Goal: Obtain resource: Obtain resource

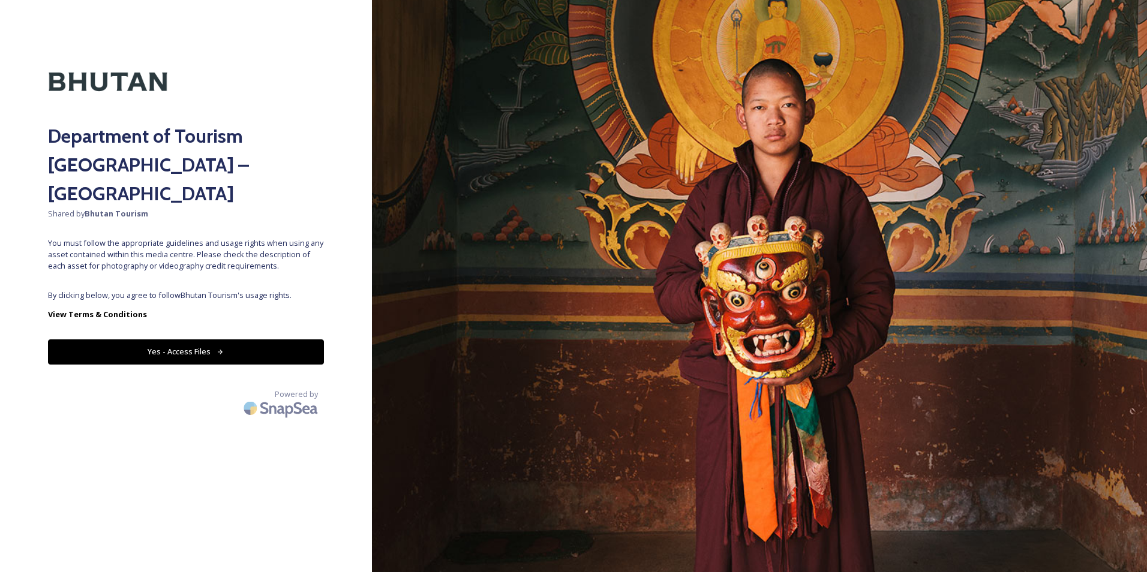
click at [223, 349] on icon at bounding box center [221, 353] width 8 height 8
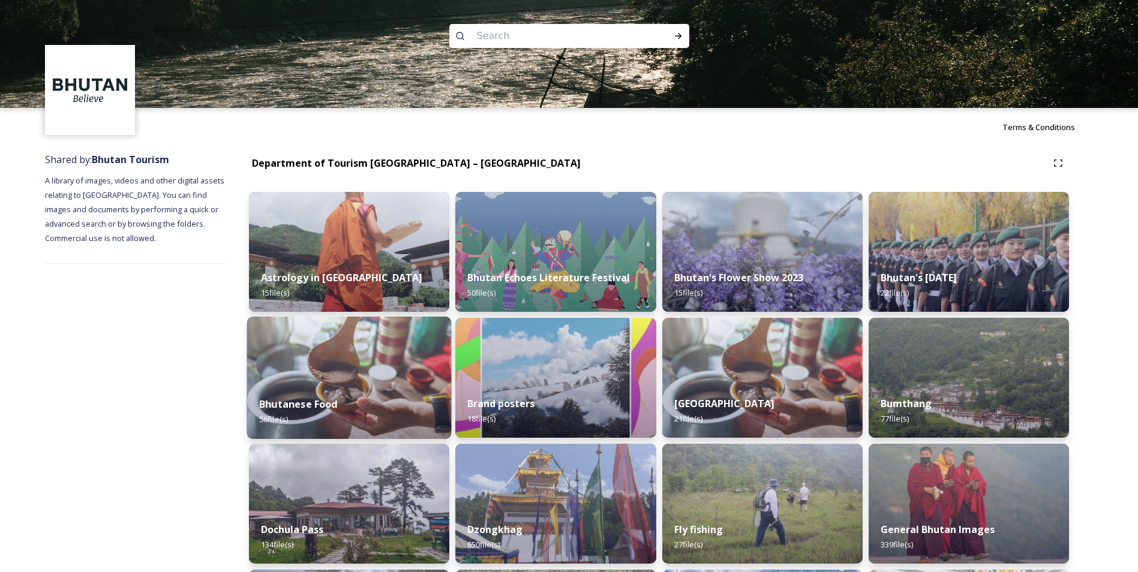
click at [276, 372] on img at bounding box center [349, 378] width 205 height 122
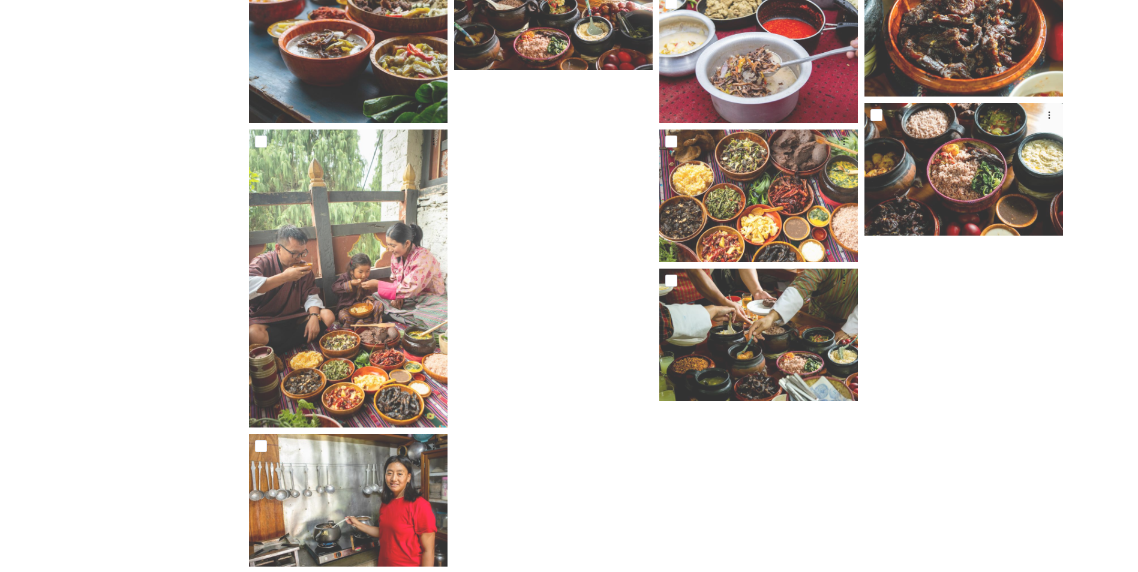
scroll to position [2448, 0]
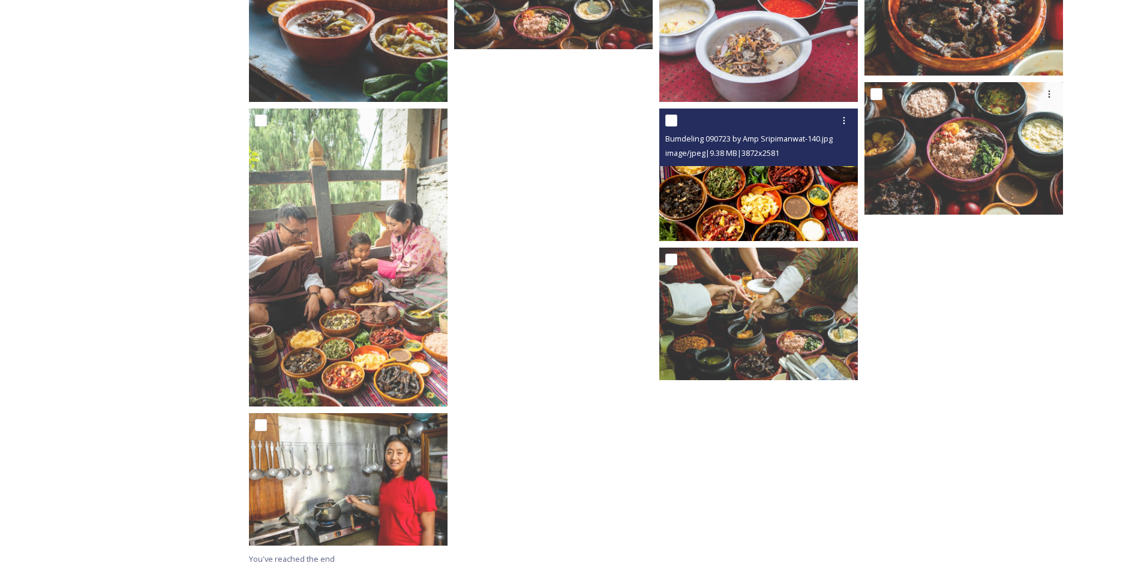
click at [762, 203] on img at bounding box center [758, 175] width 199 height 133
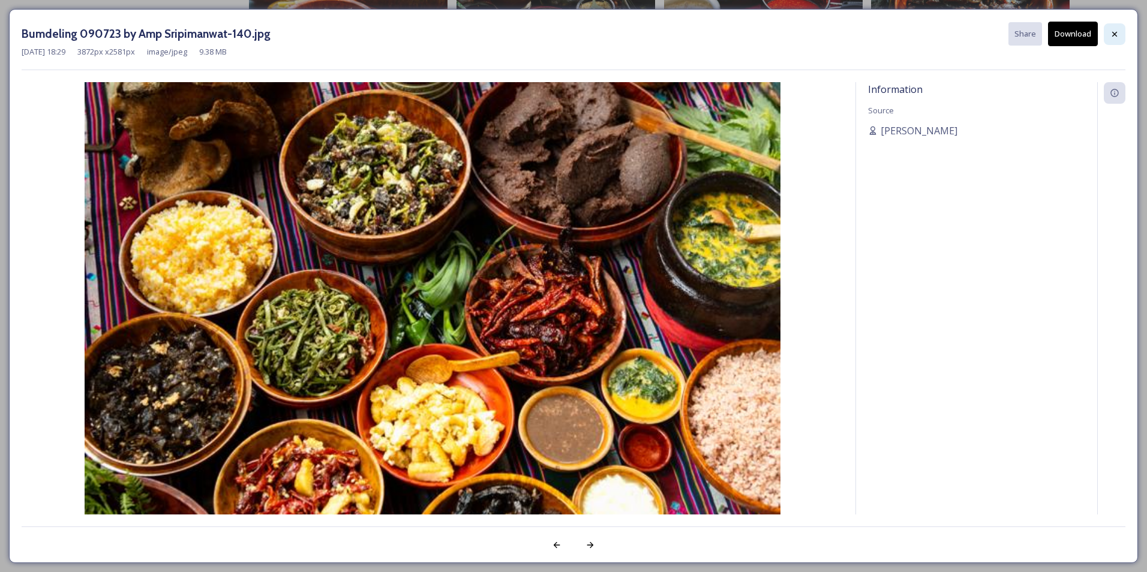
click at [1113, 34] on icon at bounding box center [1115, 34] width 10 height 10
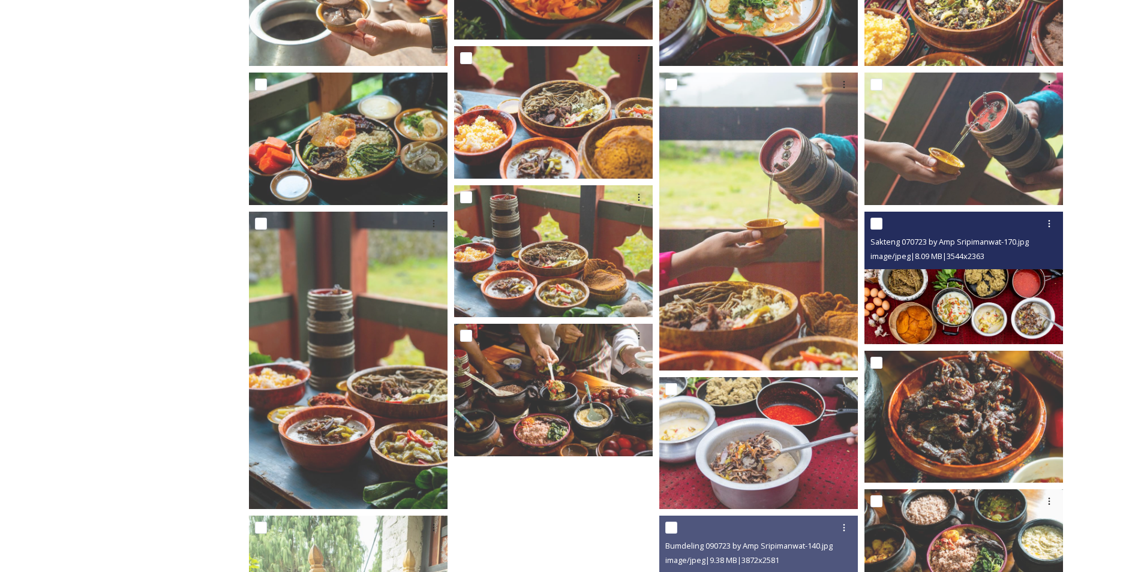
scroll to position [2028, 0]
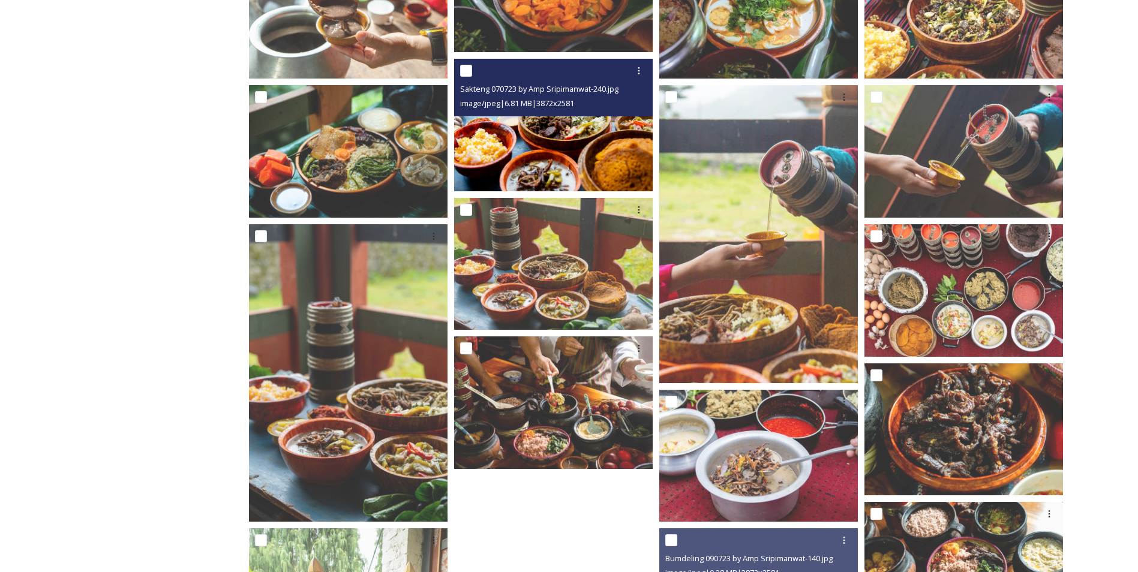
click at [566, 138] on img at bounding box center [553, 125] width 199 height 133
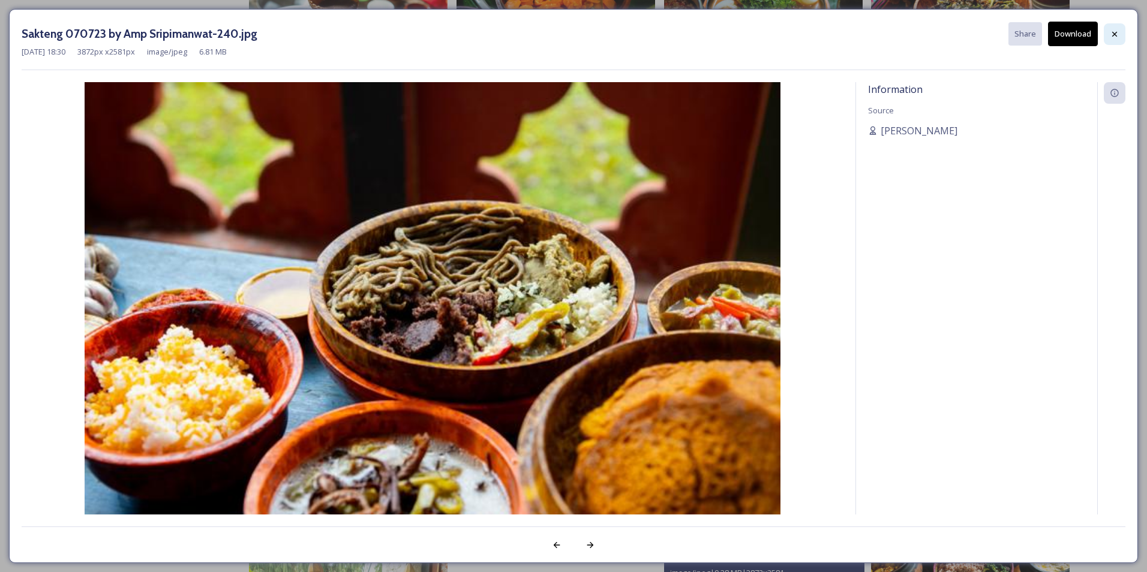
click at [1112, 34] on icon at bounding box center [1115, 34] width 10 height 10
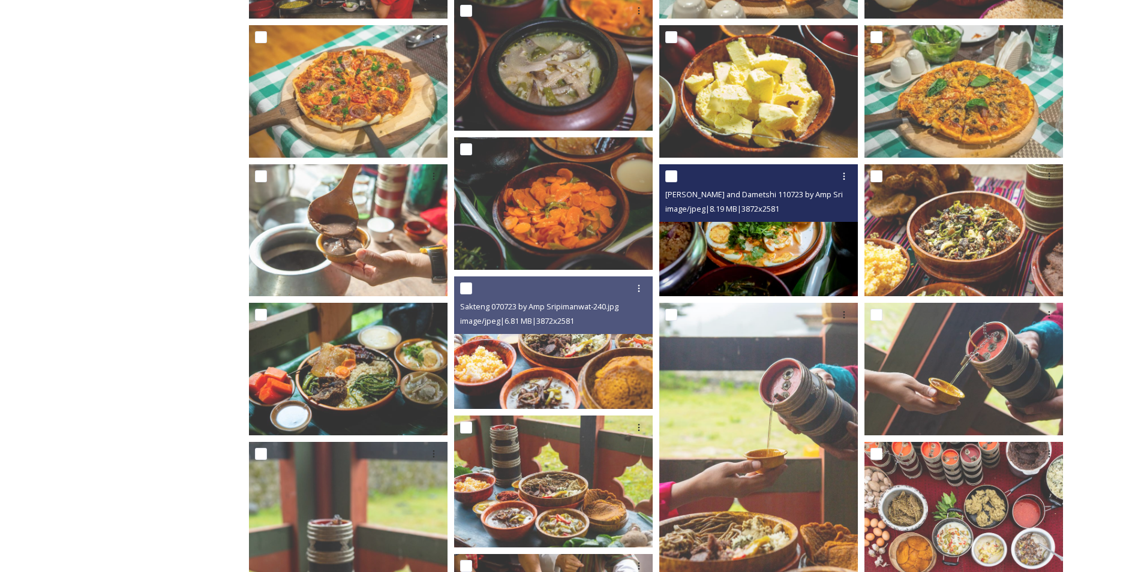
scroll to position [1788, 0]
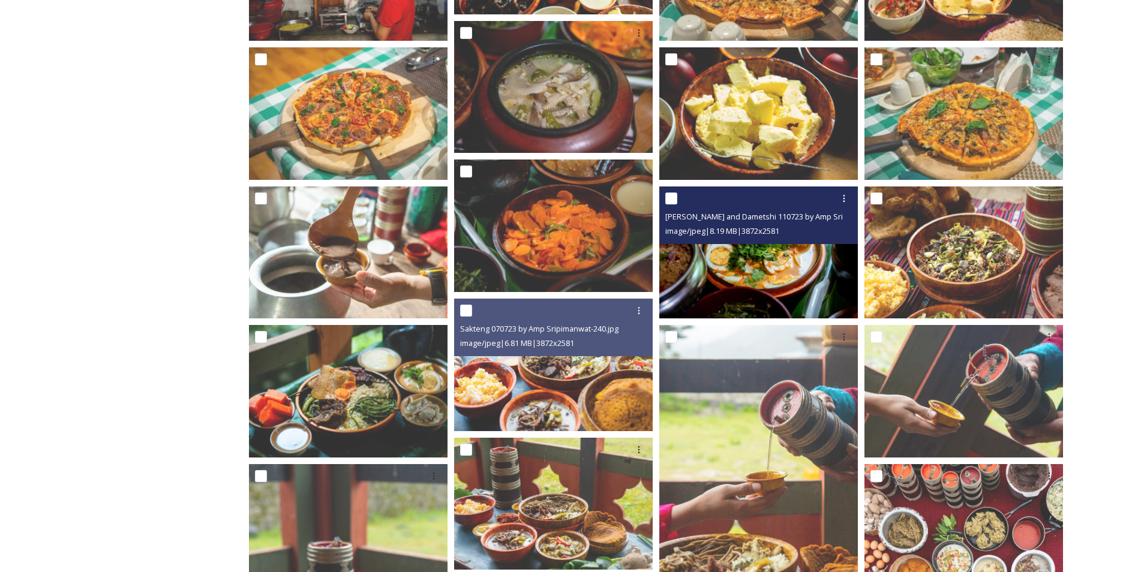
click at [747, 263] on img at bounding box center [758, 253] width 199 height 133
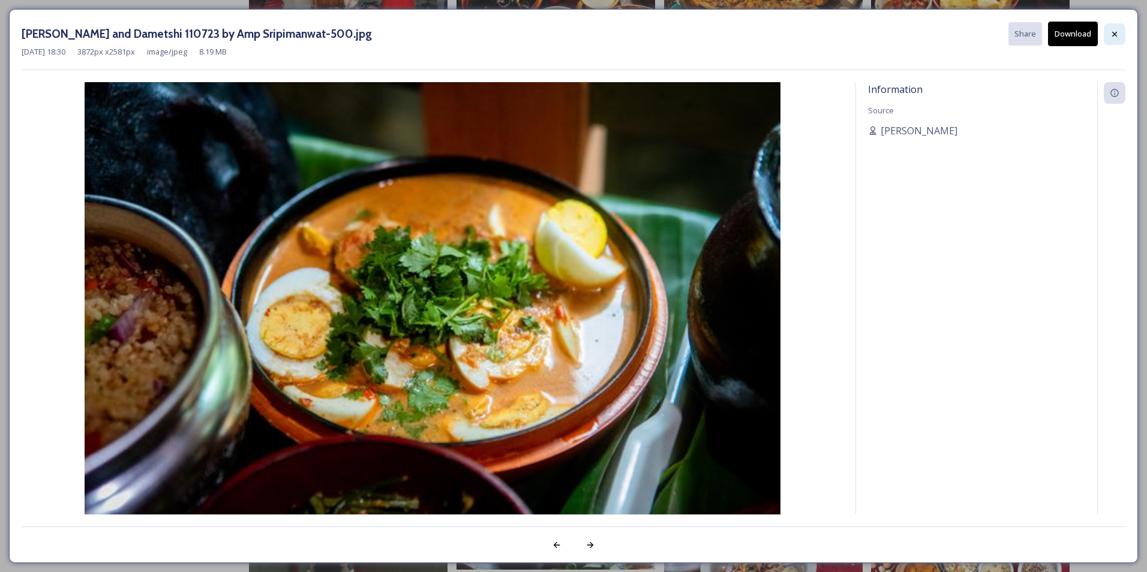
click at [1113, 30] on icon at bounding box center [1115, 34] width 10 height 10
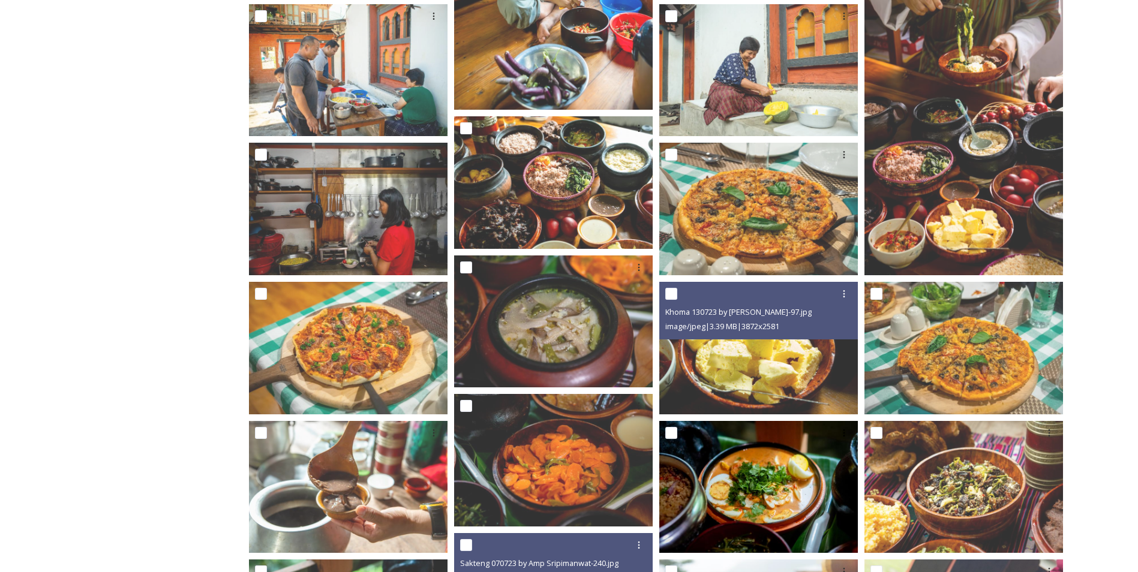
scroll to position [1548, 0]
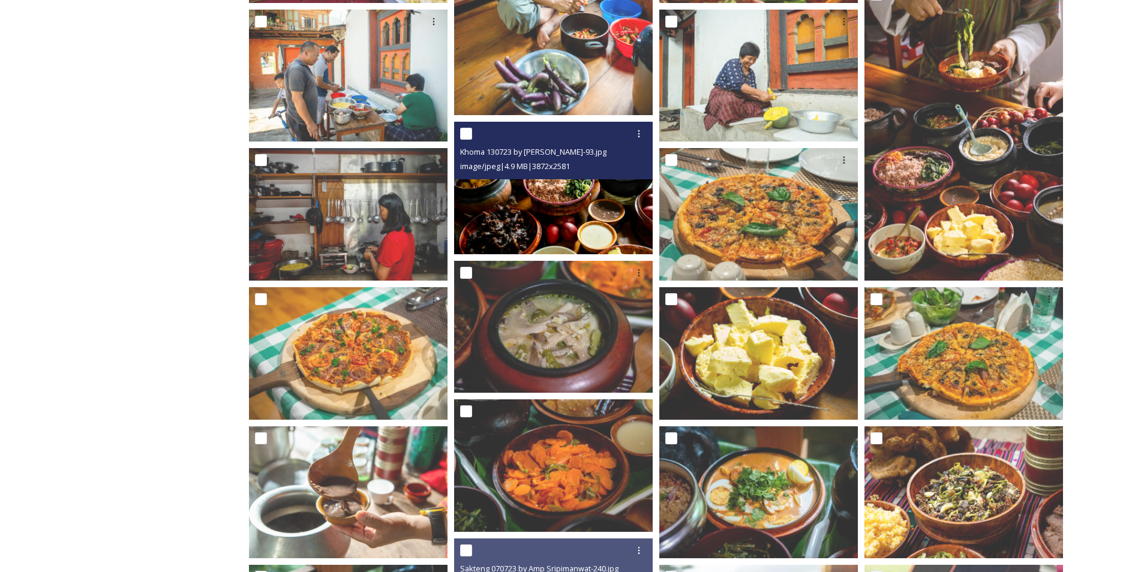
click at [563, 218] on img at bounding box center [553, 188] width 199 height 133
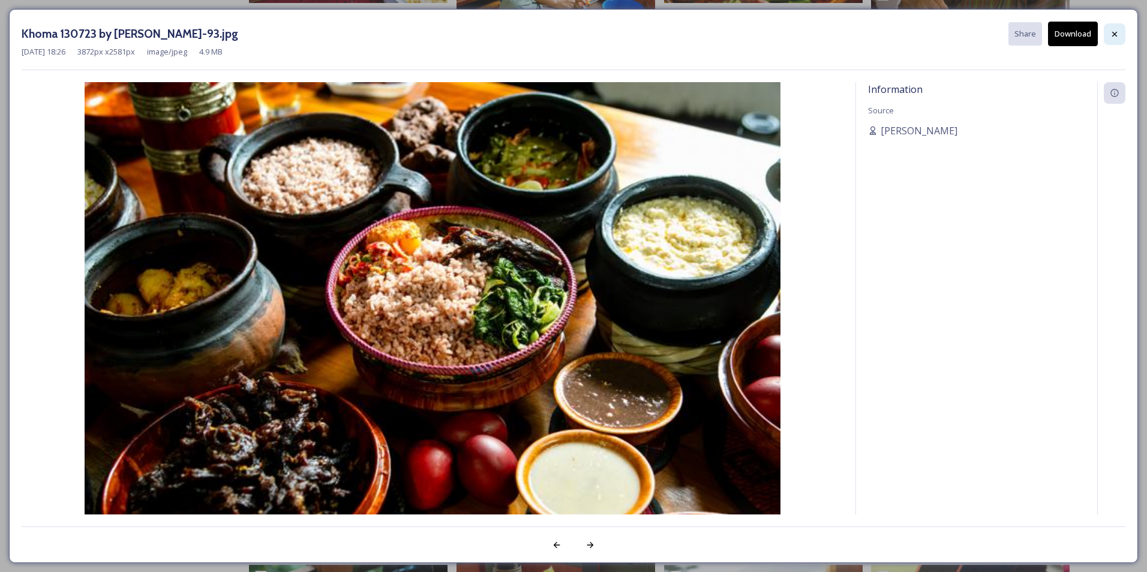
click at [1118, 37] on icon at bounding box center [1115, 34] width 10 height 10
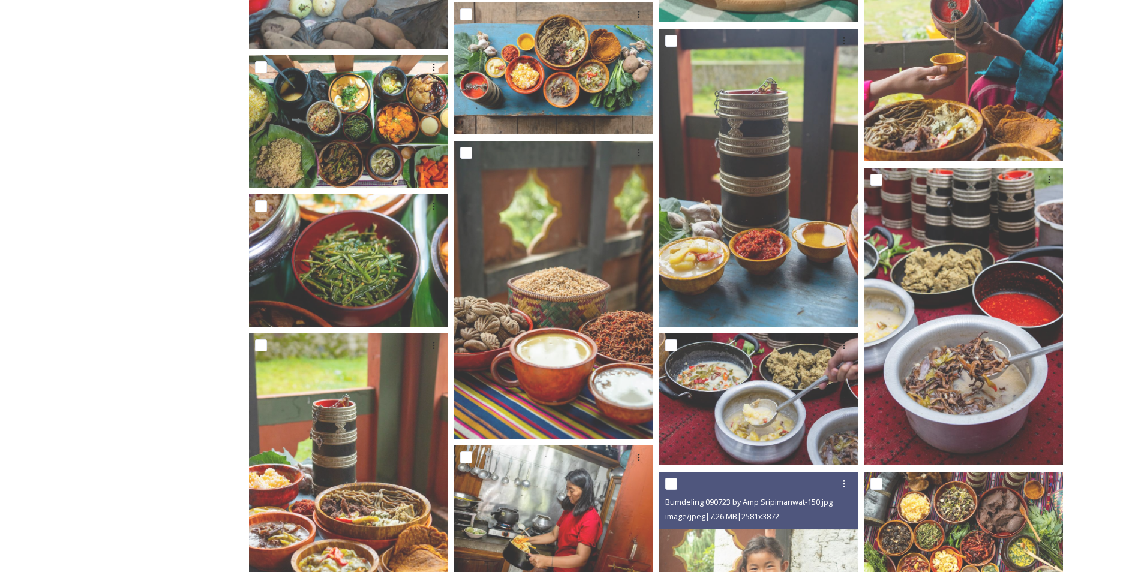
scroll to position [768, 0]
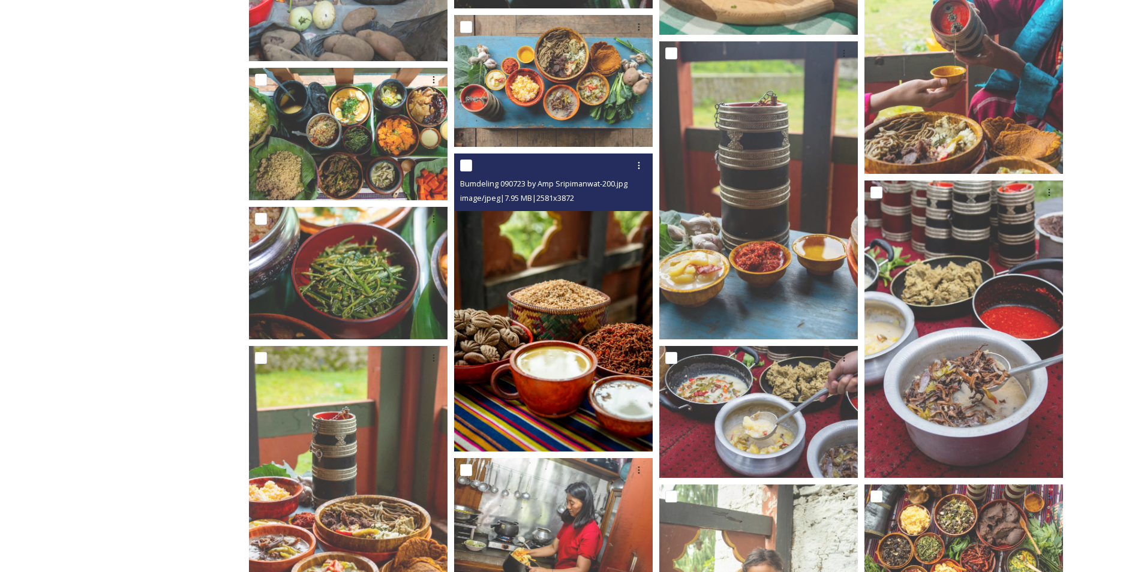
click at [501, 387] on img at bounding box center [553, 303] width 199 height 298
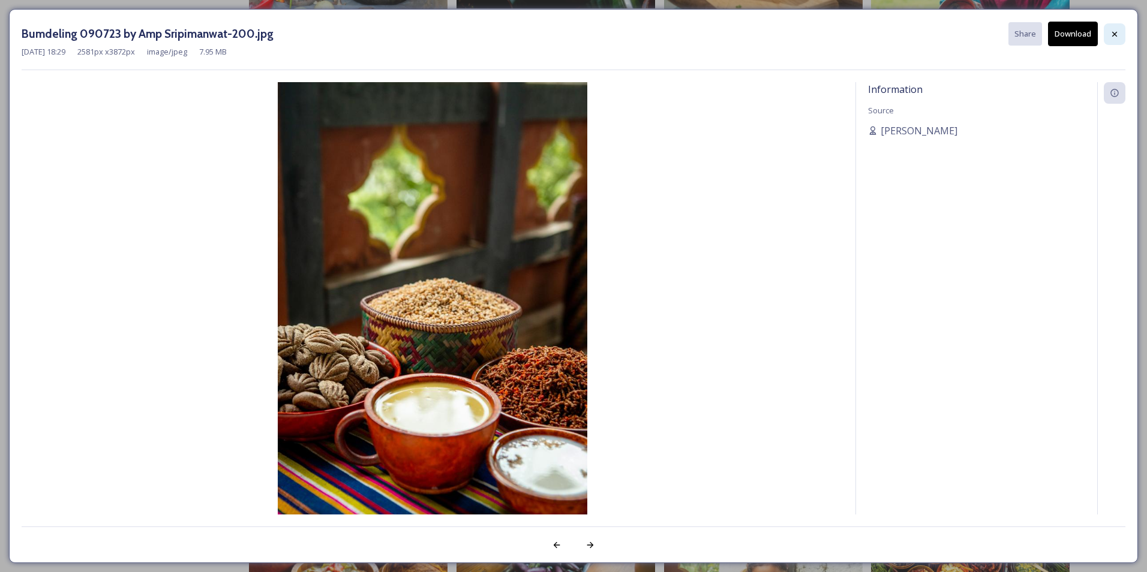
click at [1108, 35] on div at bounding box center [1115, 34] width 22 height 22
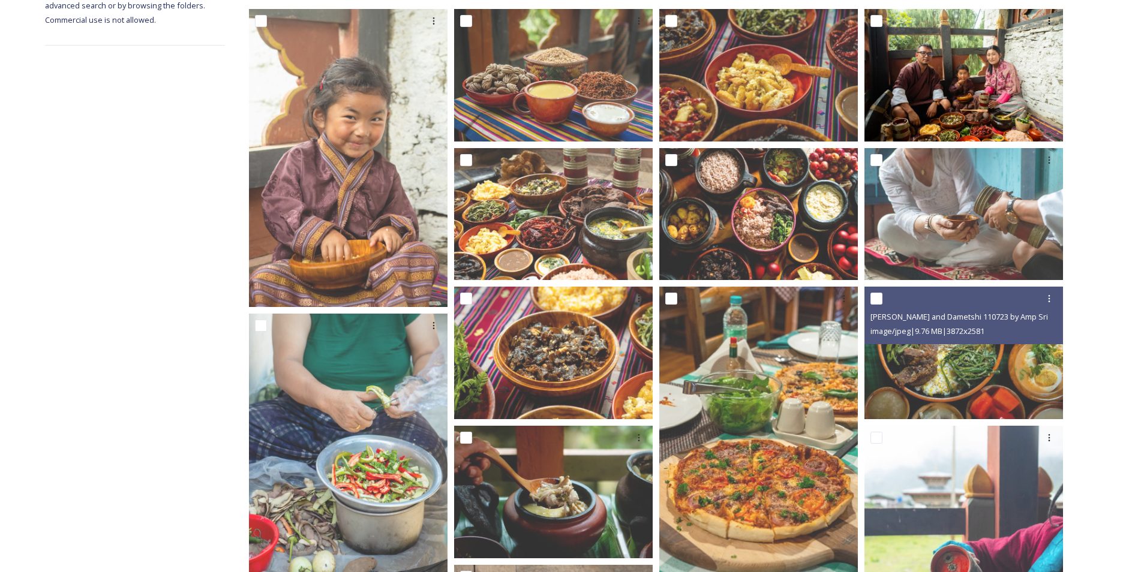
scroll to position [229, 0]
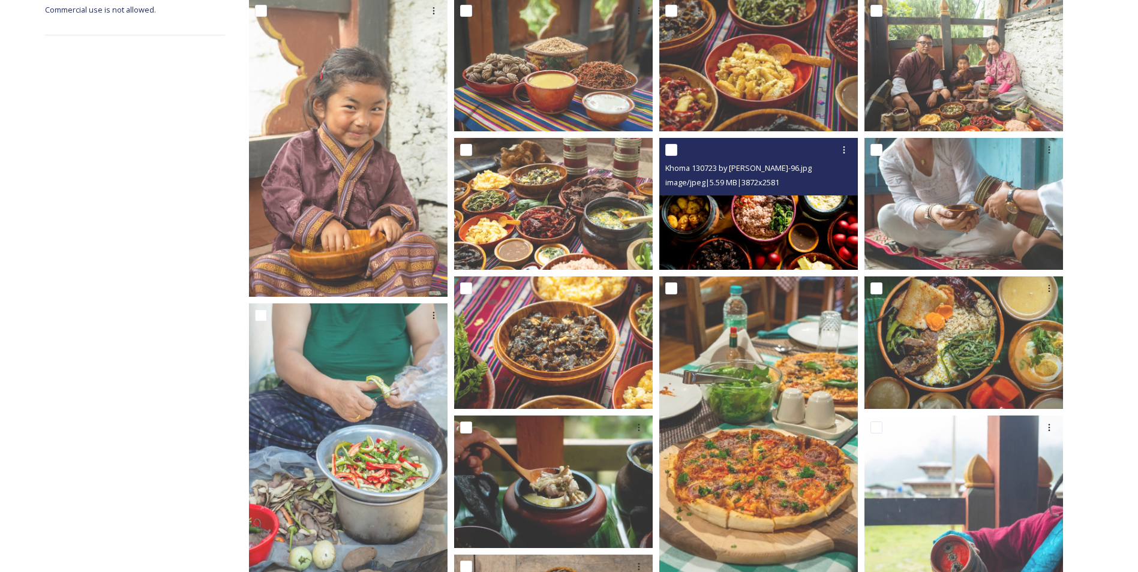
click at [781, 235] on img at bounding box center [758, 204] width 199 height 133
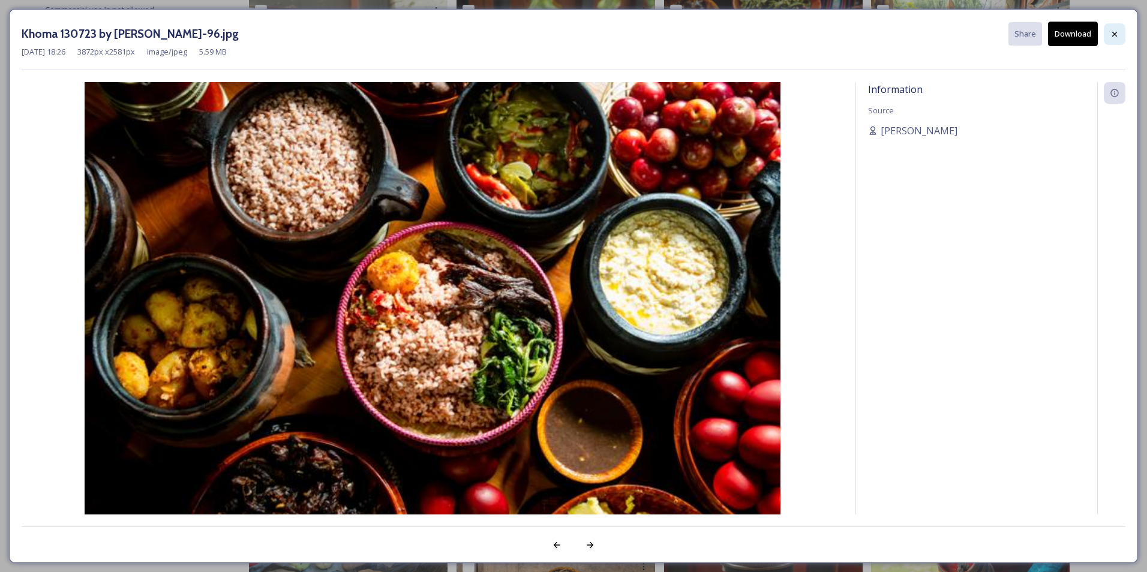
click at [1117, 37] on icon at bounding box center [1115, 34] width 10 height 10
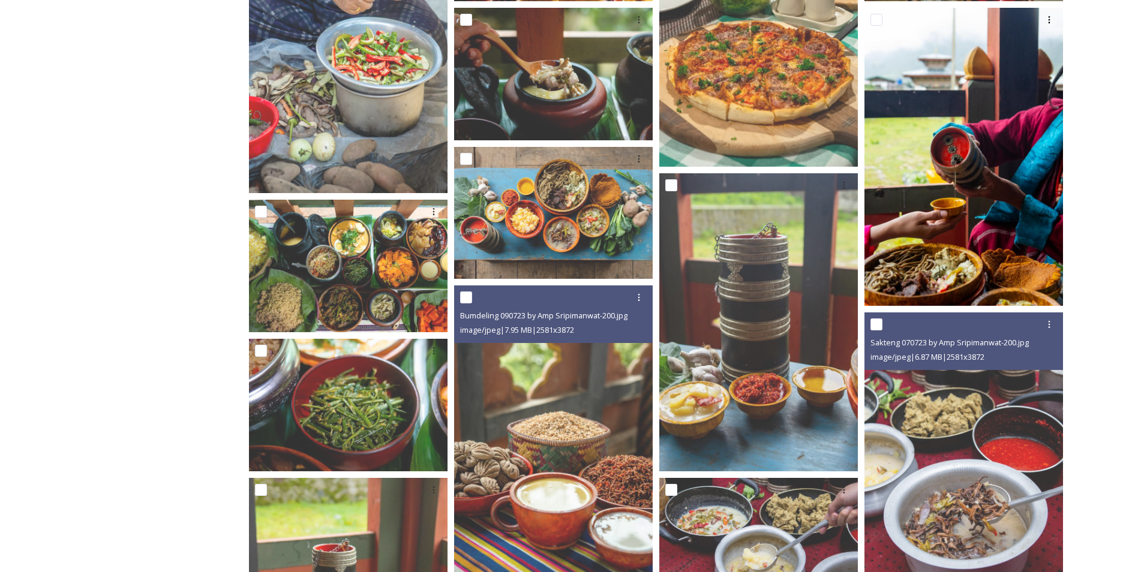
scroll to position [648, 0]
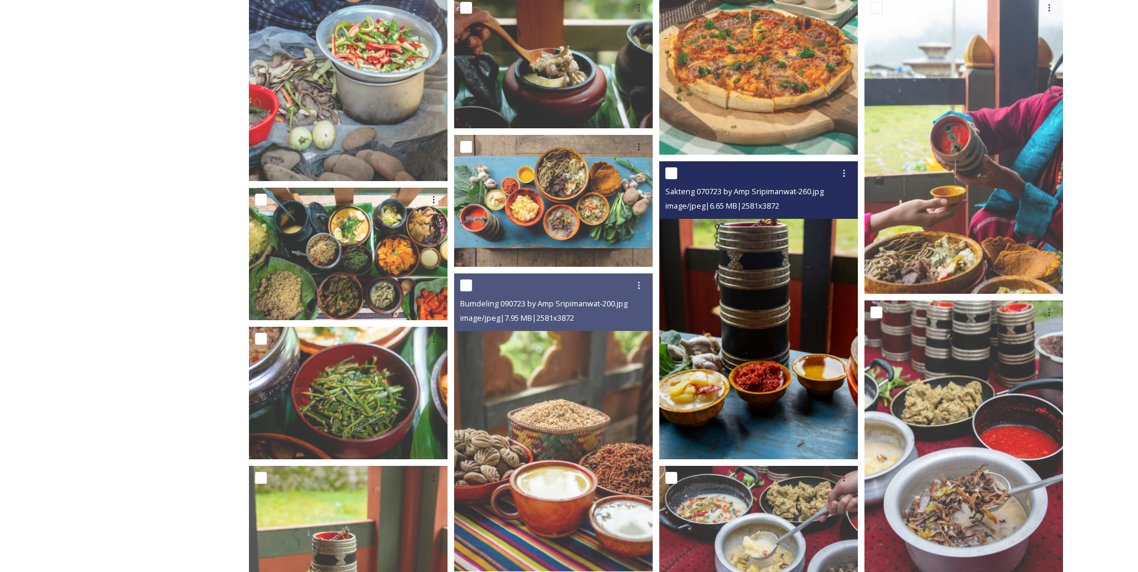
click at [770, 341] on img at bounding box center [758, 310] width 199 height 298
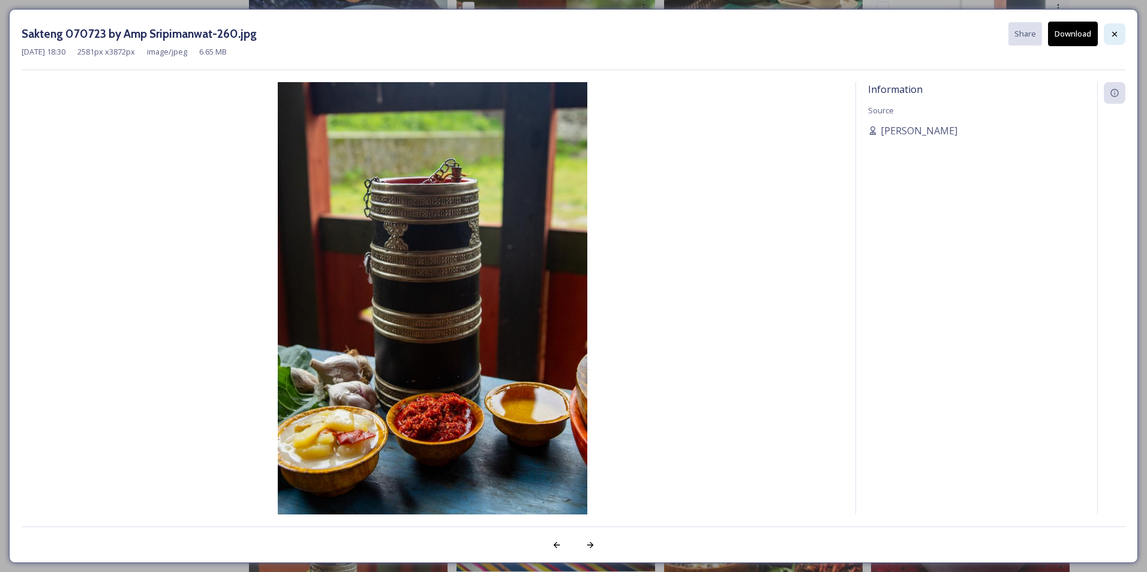
click at [1112, 32] on icon at bounding box center [1115, 34] width 10 height 10
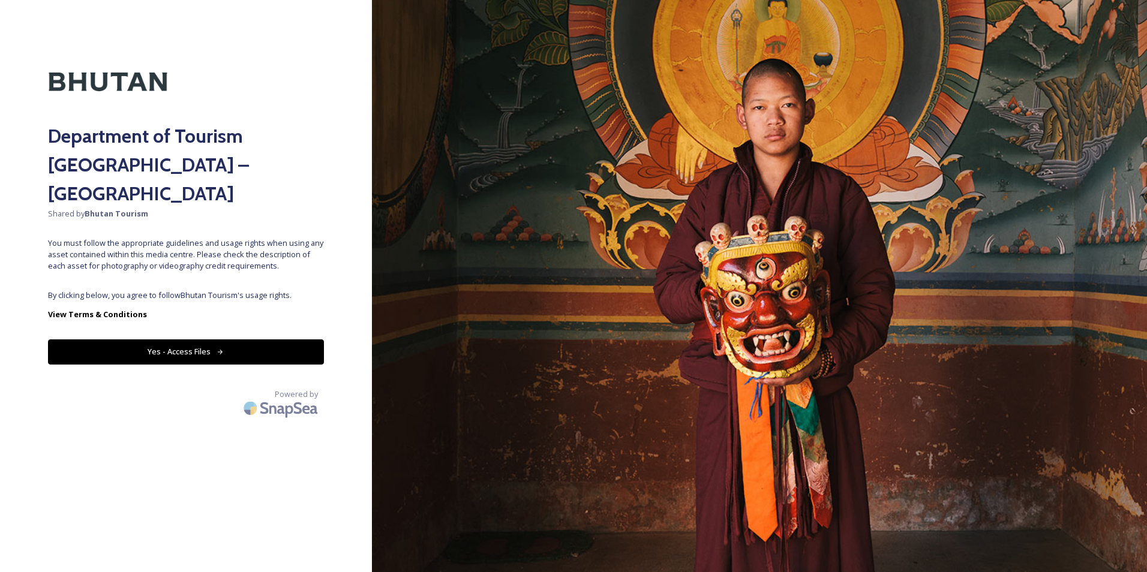
click at [269, 340] on button "Yes - Access Files" at bounding box center [186, 352] width 276 height 25
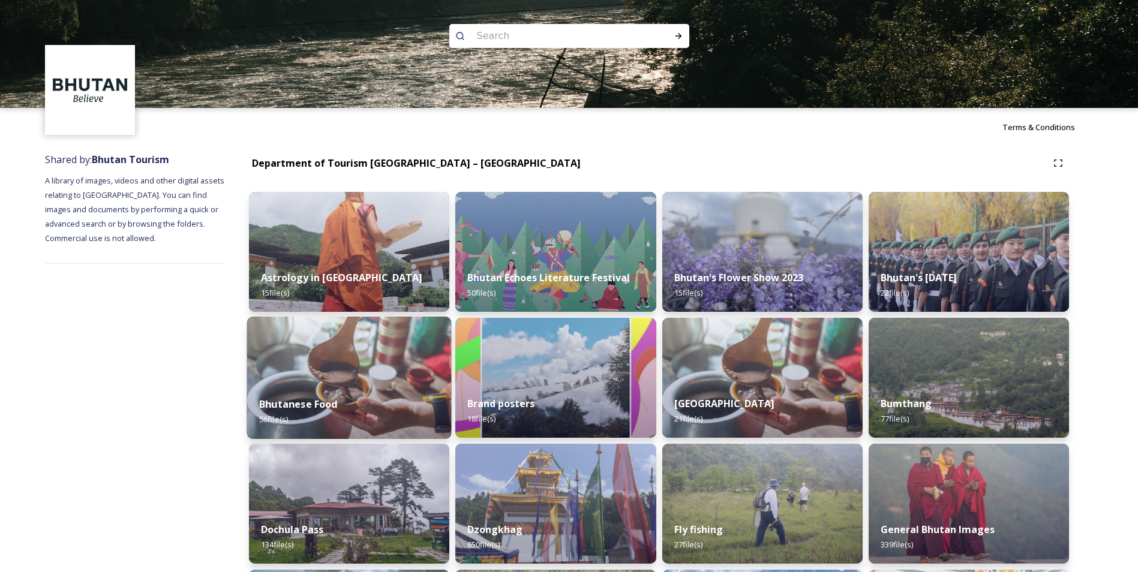
click at [376, 361] on img at bounding box center [349, 378] width 205 height 122
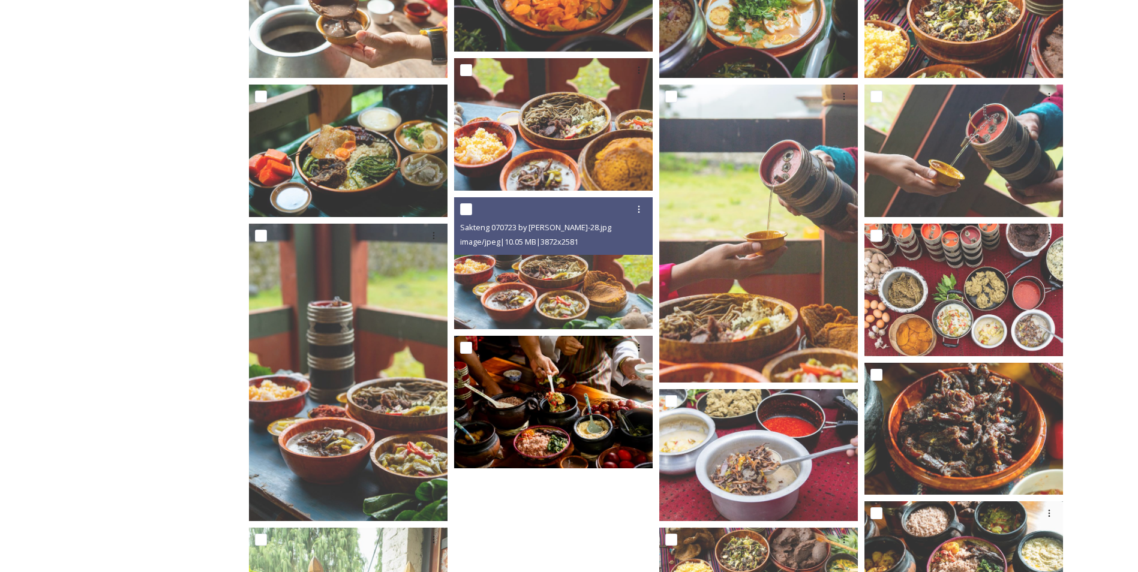
scroll to position [2028, 0]
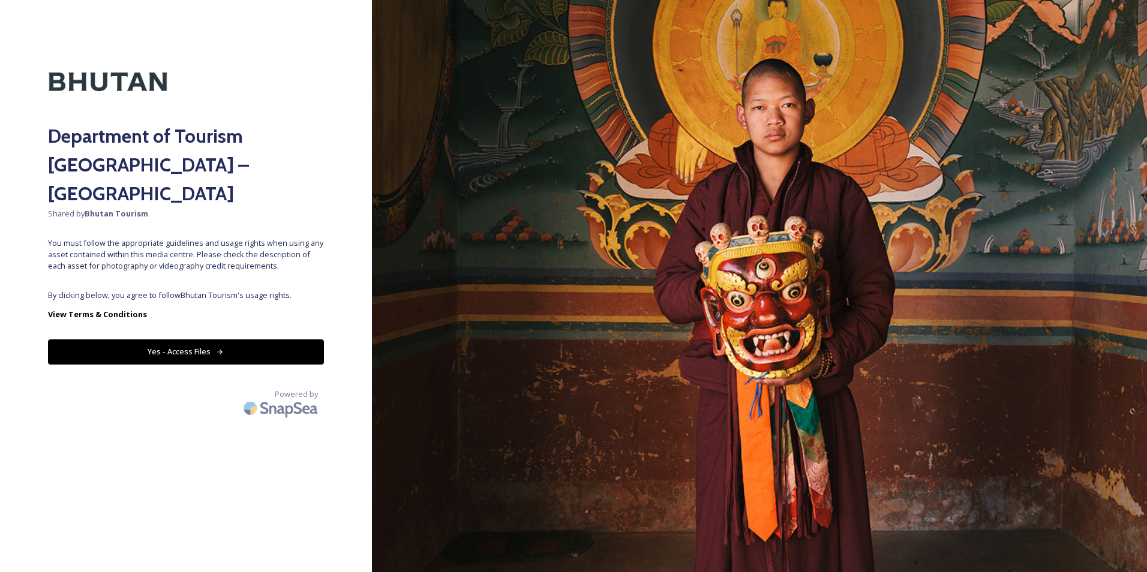
click at [269, 340] on button "Yes - Access Files" at bounding box center [186, 352] width 276 height 25
click at [214, 340] on button "Yes - Access Files" at bounding box center [186, 352] width 276 height 25
click at [217, 349] on icon at bounding box center [221, 353] width 8 height 8
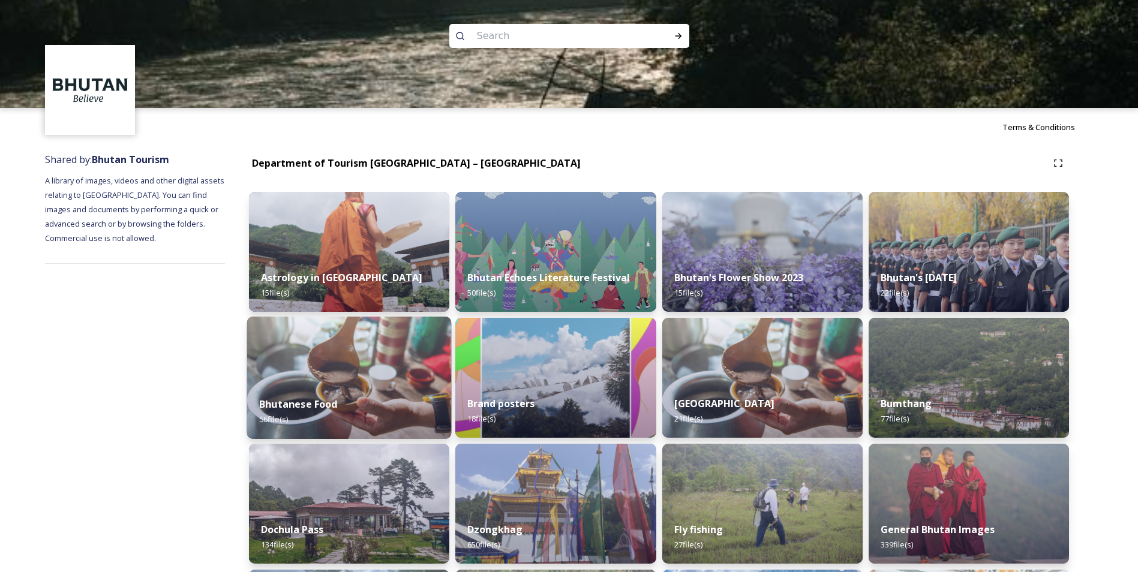
click at [345, 391] on div "Bhutanese Food 56 file(s)" at bounding box center [349, 412] width 205 height 55
click at [321, 378] on img at bounding box center [349, 378] width 205 height 122
click at [367, 373] on img at bounding box center [349, 378] width 205 height 122
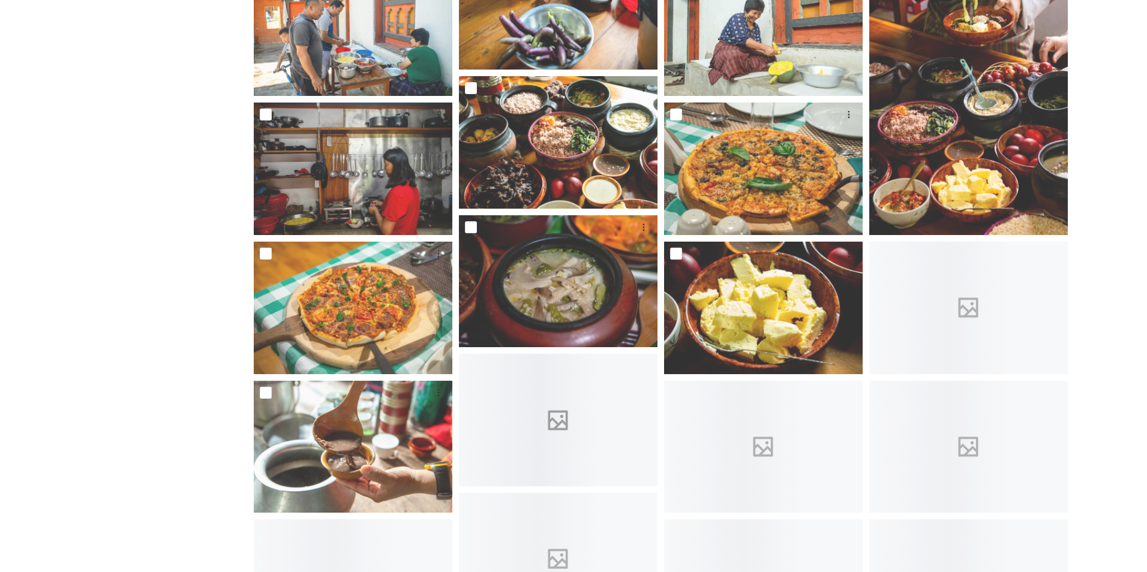
scroll to position [2100, 0]
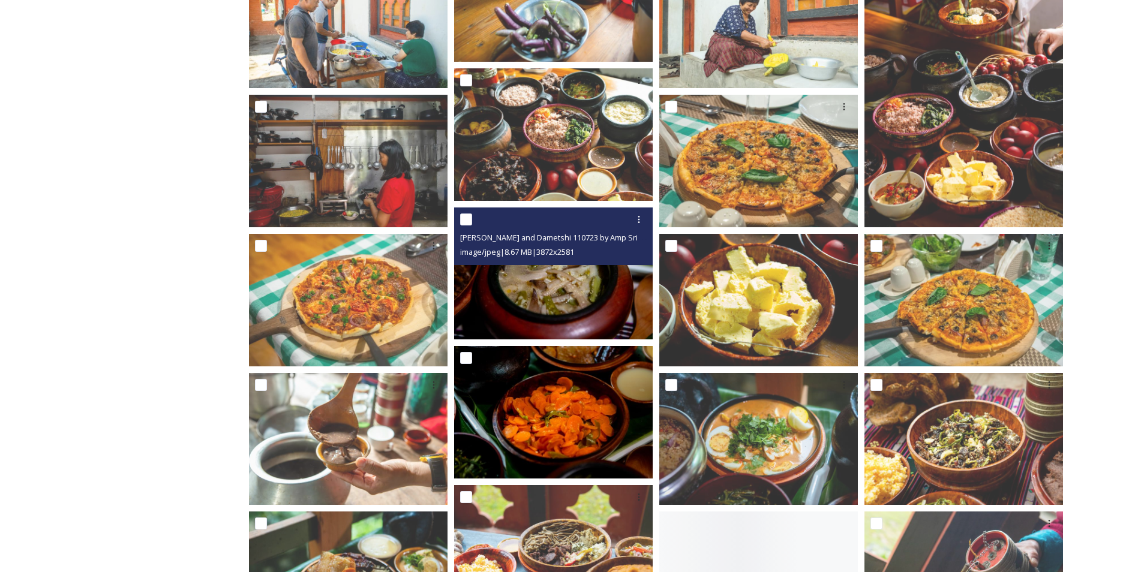
click at [574, 295] on img at bounding box center [553, 274] width 199 height 133
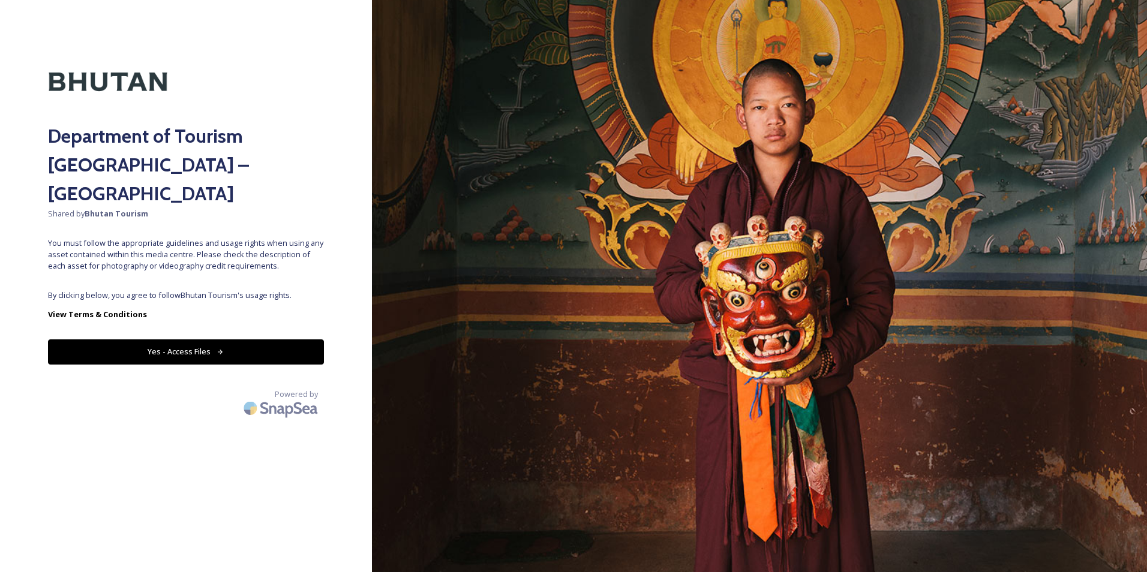
click at [275, 340] on button "Yes - Access Files" at bounding box center [186, 352] width 276 height 25
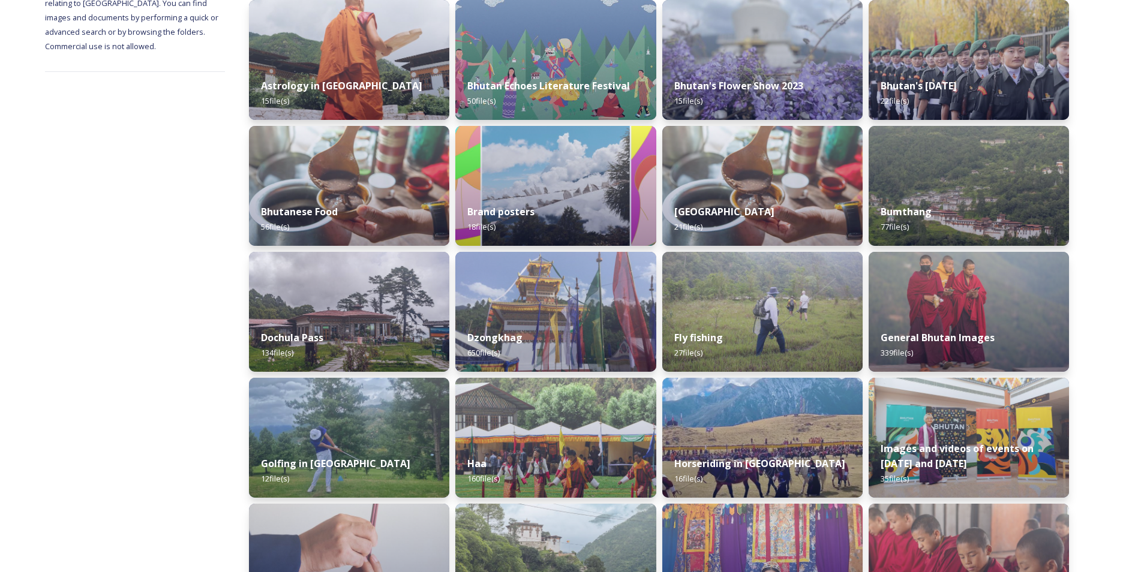
scroll to position [180, 0]
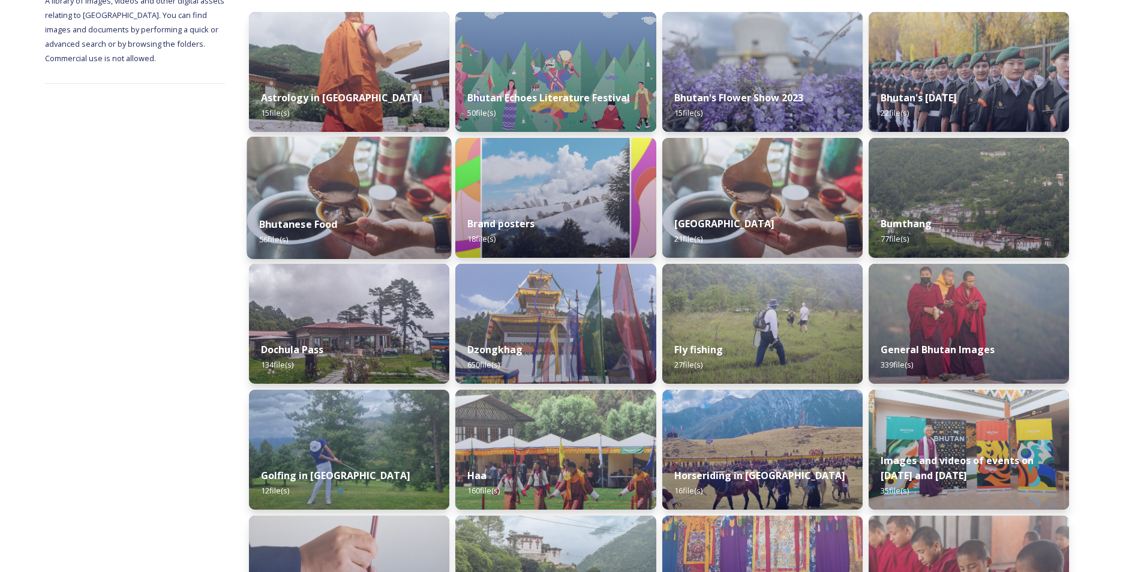
click at [355, 217] on div "Bhutanese Food 56 file(s)" at bounding box center [349, 232] width 205 height 55
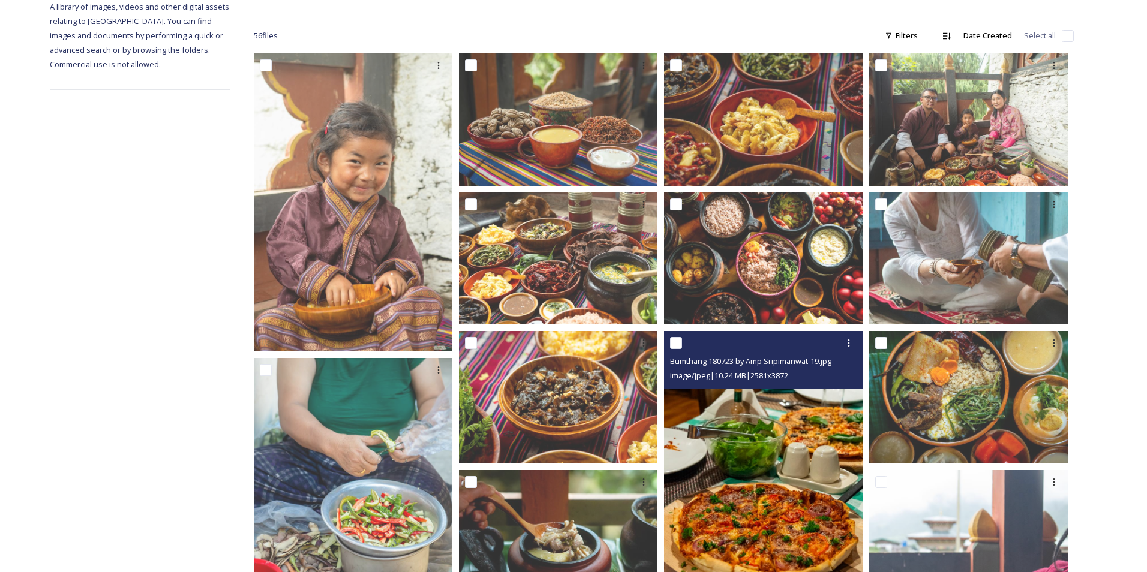
scroll to position [180, 0]
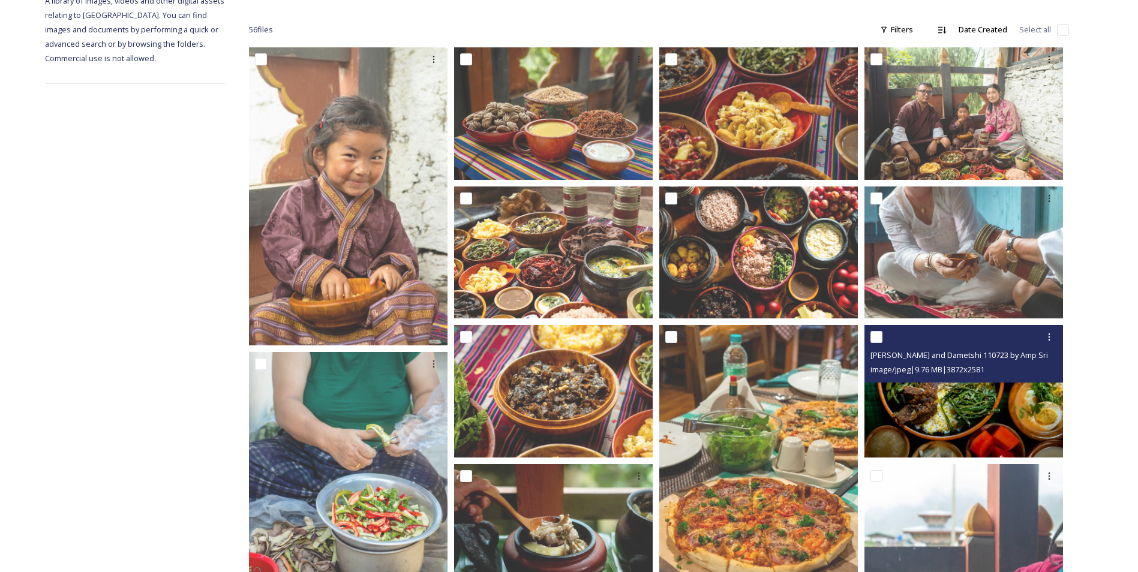
click at [920, 405] on img at bounding box center [963, 391] width 199 height 133
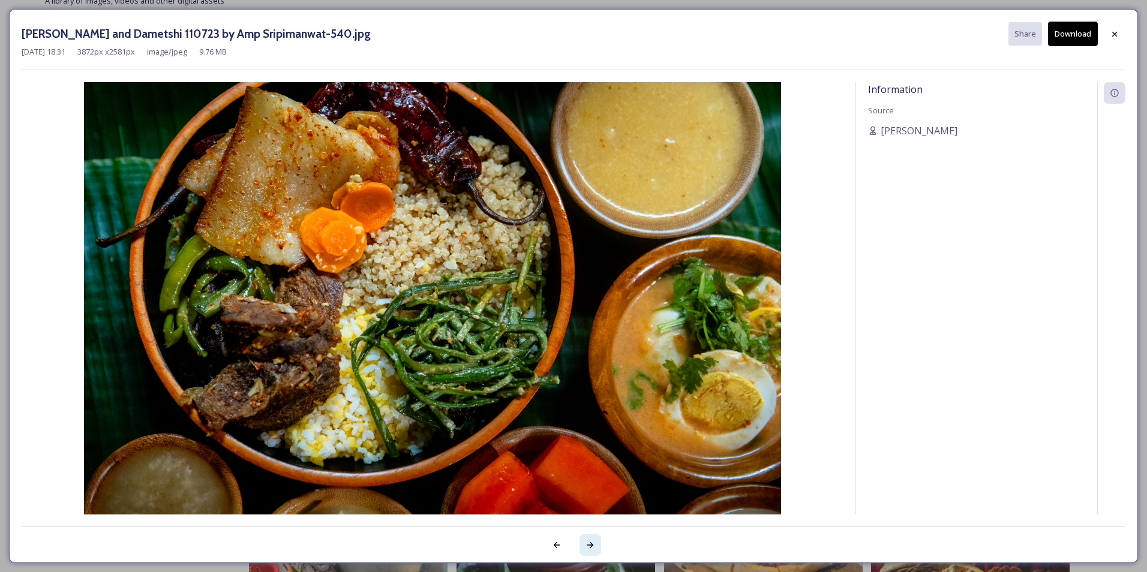
click at [584, 545] on div at bounding box center [590, 545] width 22 height 22
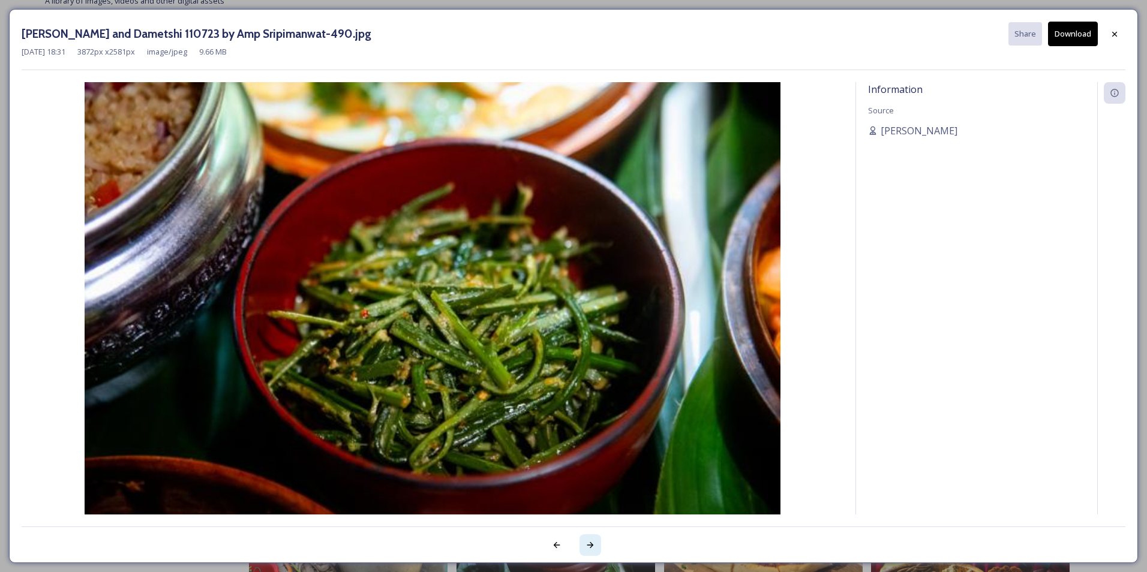
click at [584, 545] on div at bounding box center [590, 545] width 22 height 22
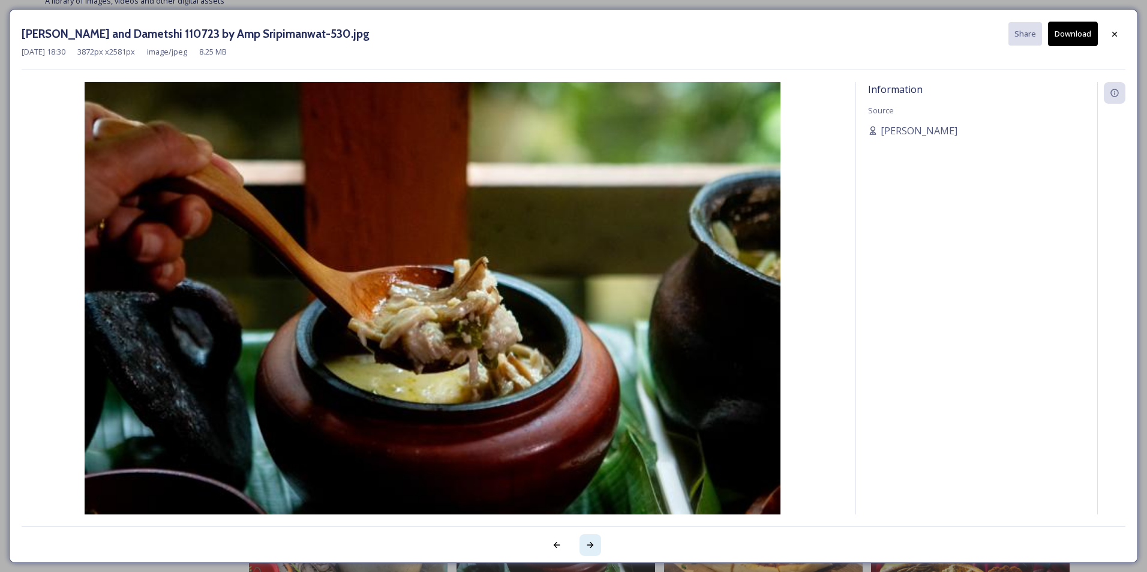
click at [584, 545] on div at bounding box center [590, 545] width 22 height 22
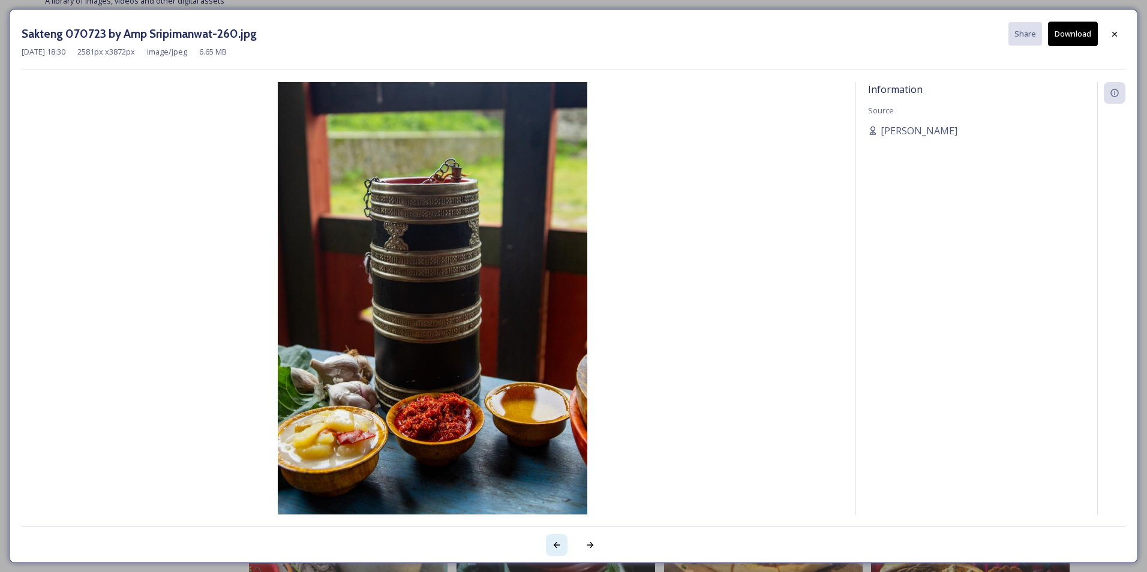
click at [558, 542] on icon at bounding box center [557, 545] width 10 height 10
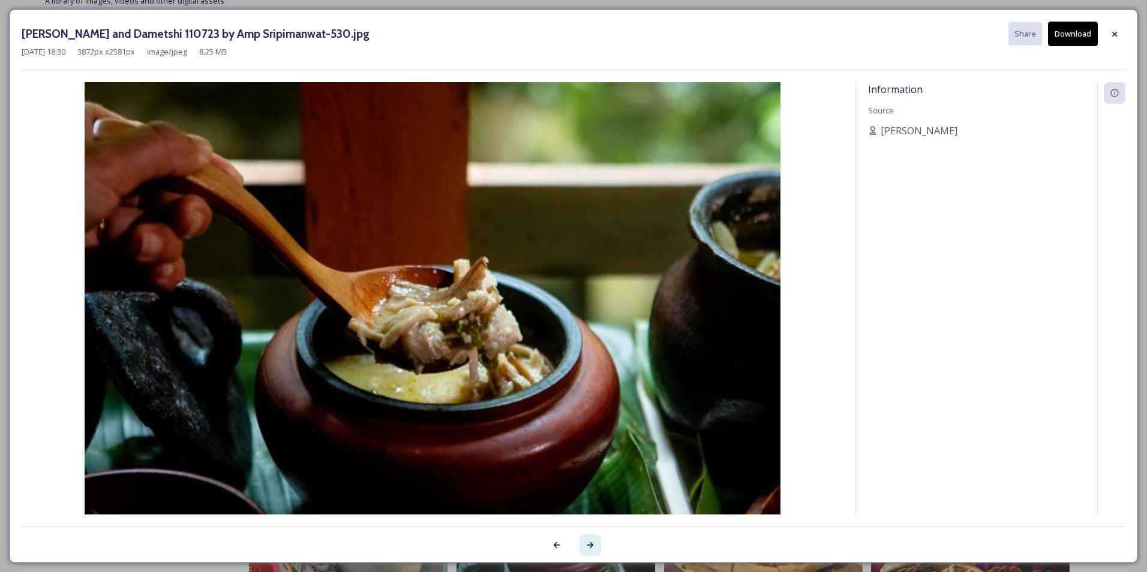
click at [585, 545] on icon at bounding box center [590, 545] width 10 height 10
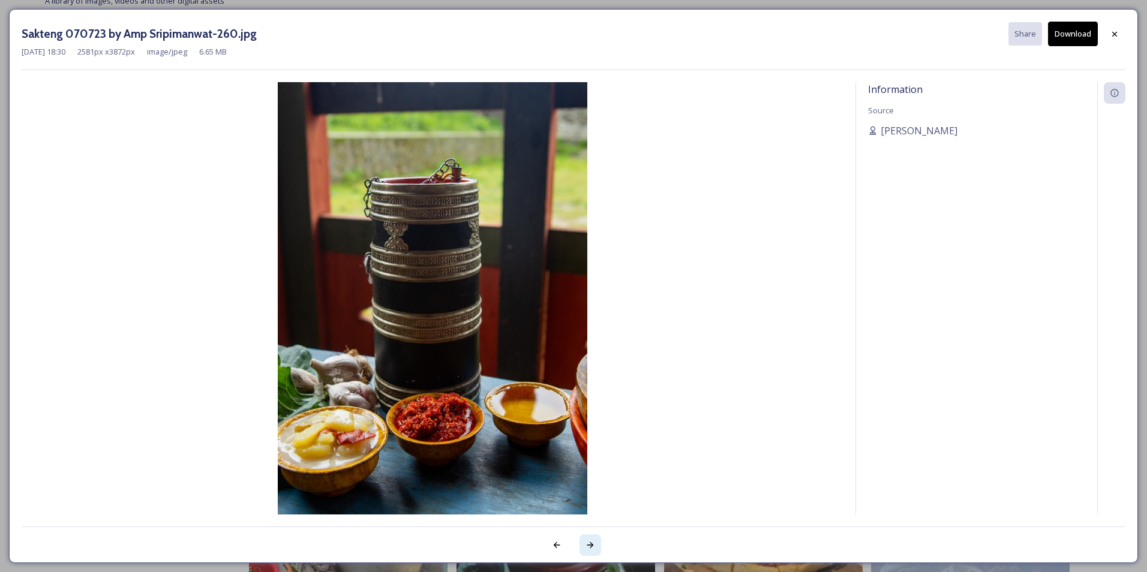
click at [585, 545] on icon at bounding box center [590, 545] width 10 height 10
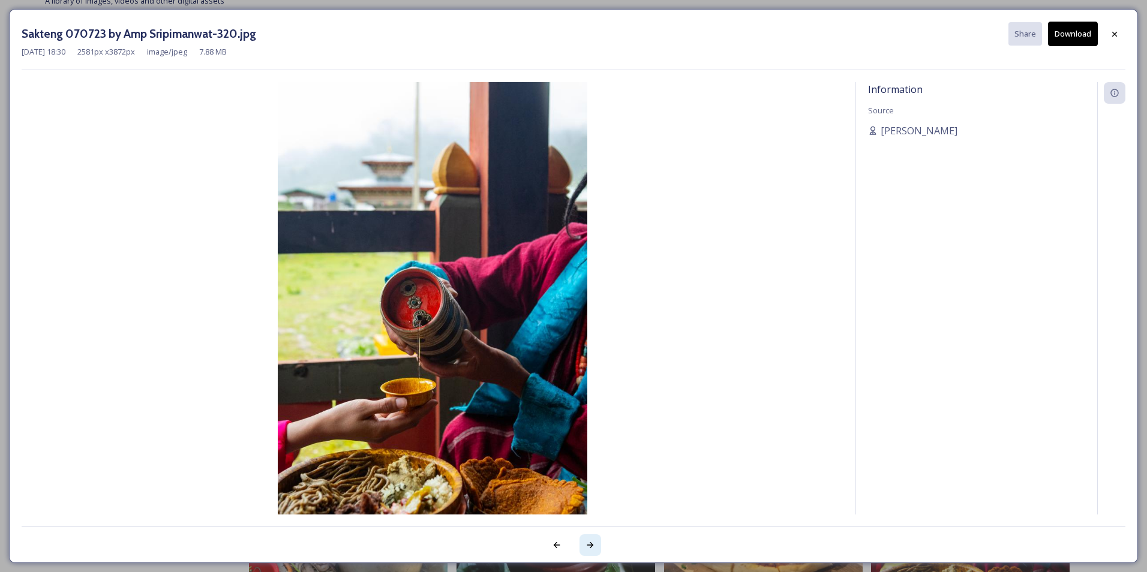
click at [590, 545] on icon at bounding box center [590, 545] width 10 height 10
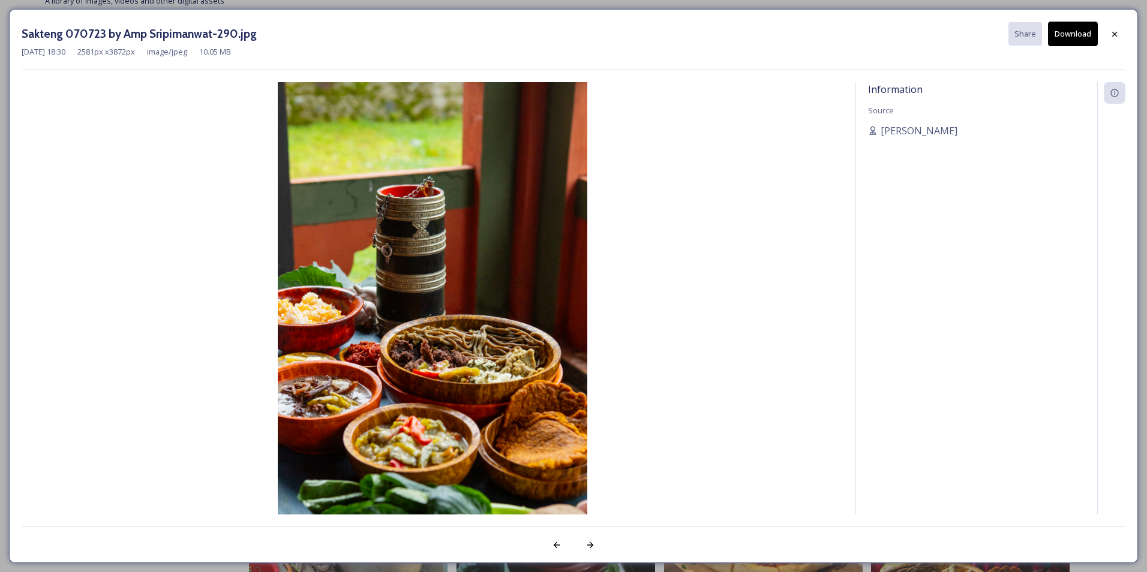
click at [609, 325] on img at bounding box center [433, 314] width 822 height 464
click at [636, 317] on img at bounding box center [433, 314] width 822 height 464
click at [590, 545] on icon at bounding box center [590, 545] width 7 height 6
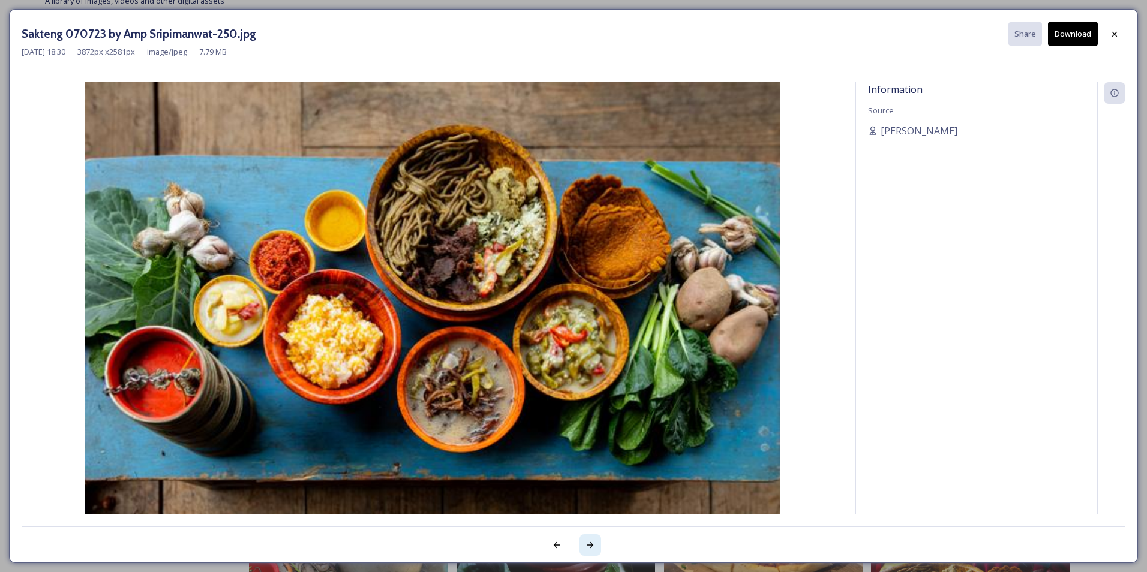
click at [590, 545] on icon at bounding box center [590, 545] width 7 height 6
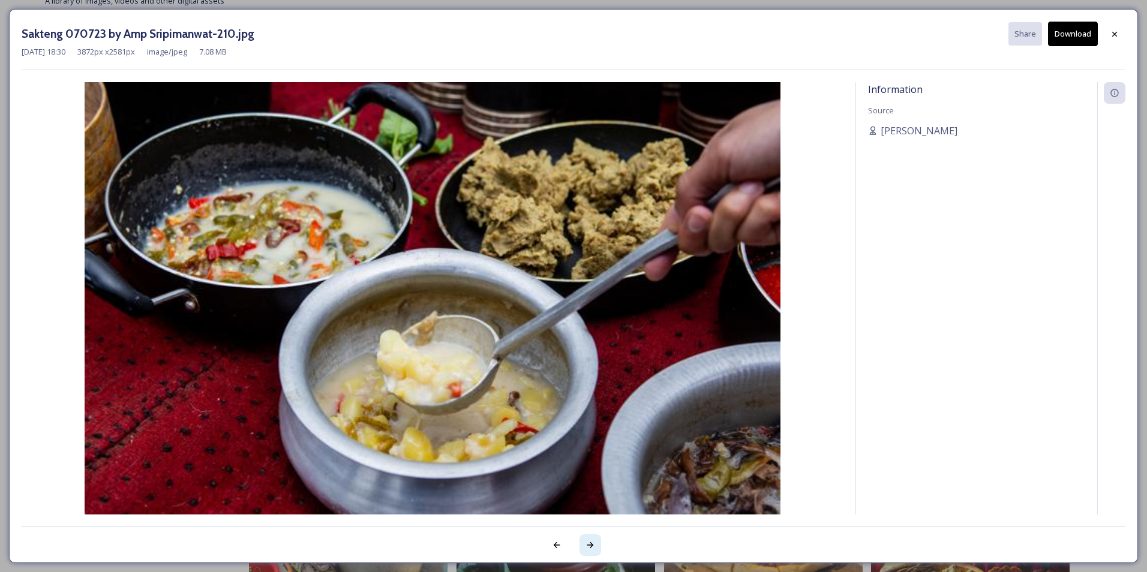
click at [590, 545] on icon at bounding box center [590, 545] width 7 height 6
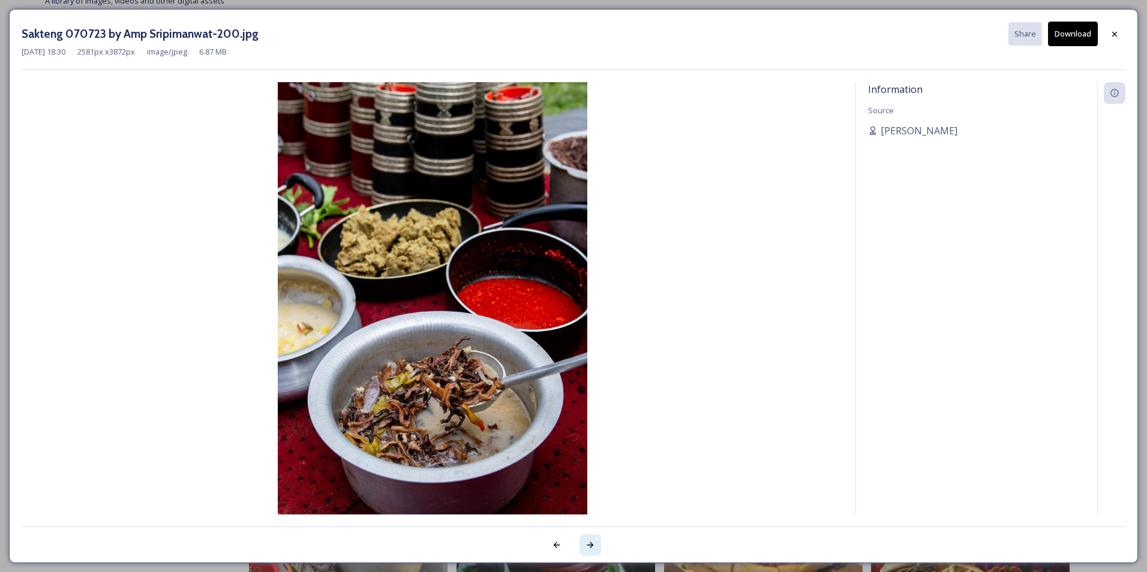
click at [587, 546] on icon at bounding box center [590, 545] width 10 height 10
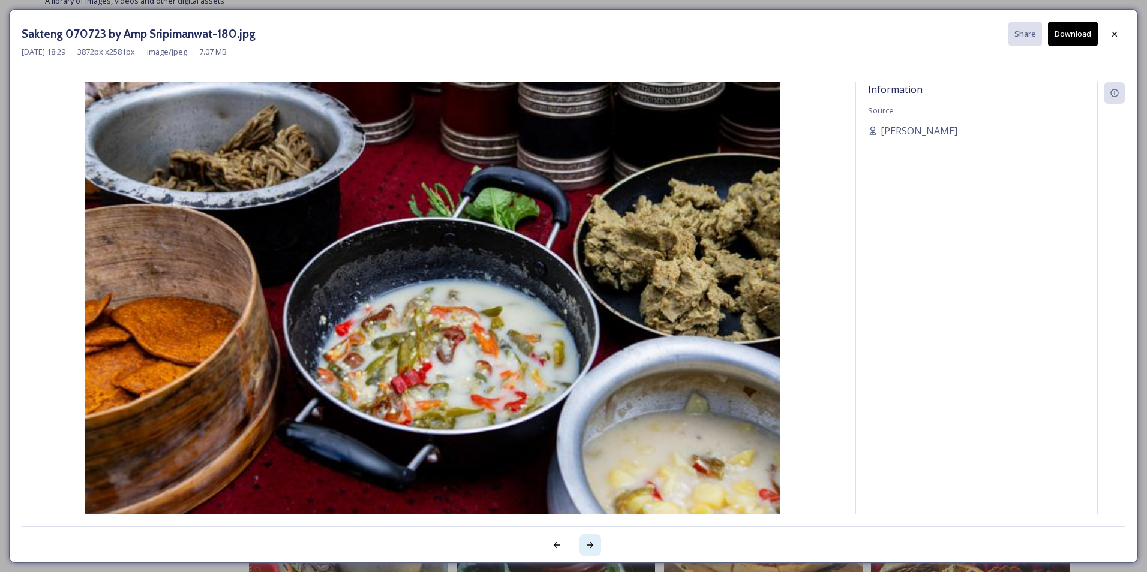
click at [587, 546] on icon at bounding box center [590, 545] width 10 height 10
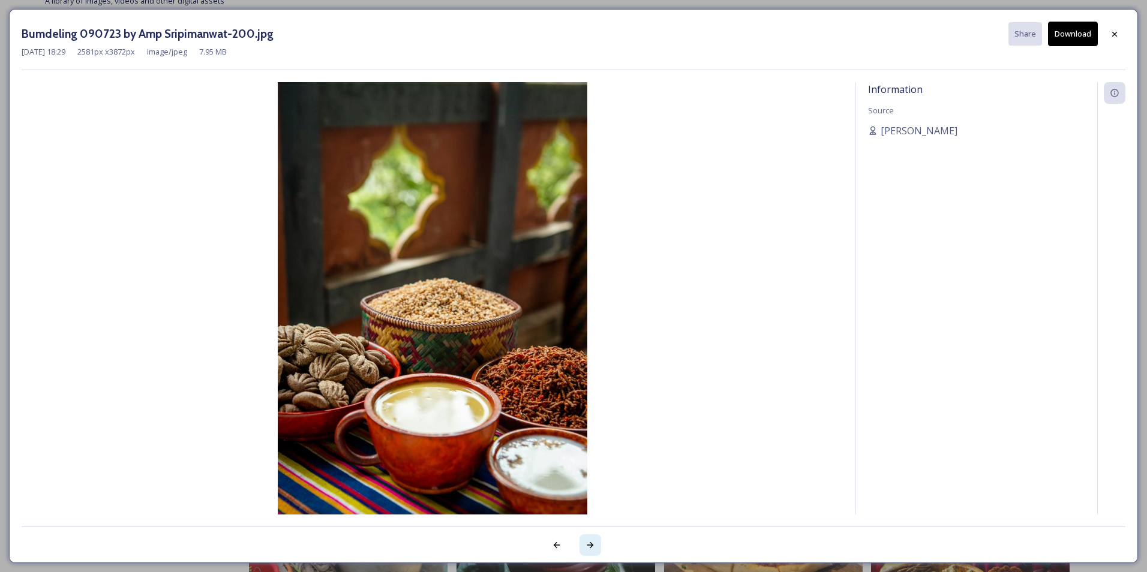
click at [587, 546] on icon at bounding box center [590, 545] width 10 height 10
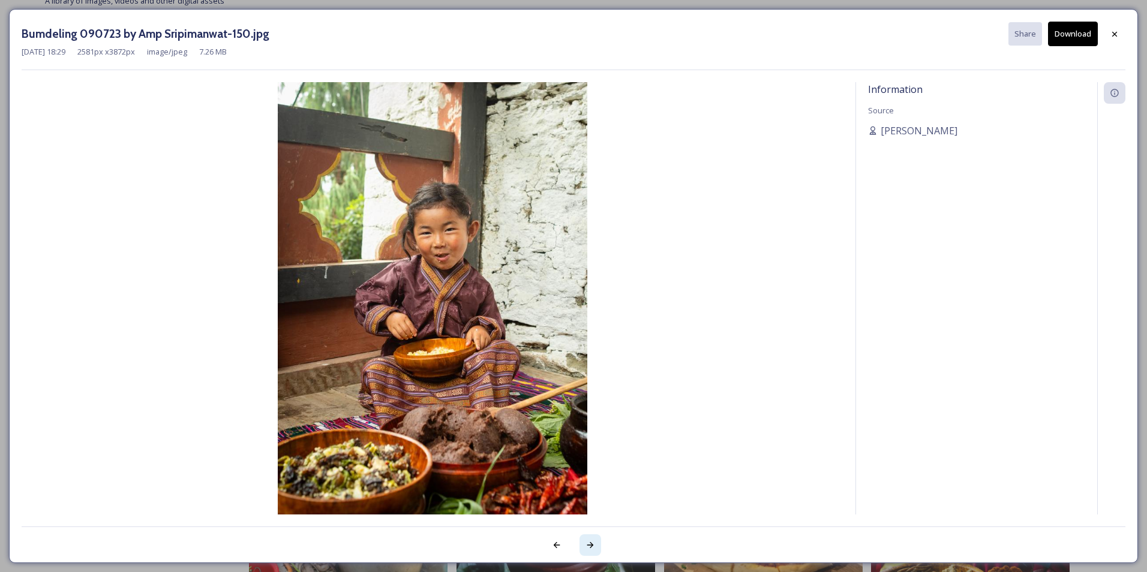
click at [587, 546] on icon at bounding box center [590, 545] width 10 height 10
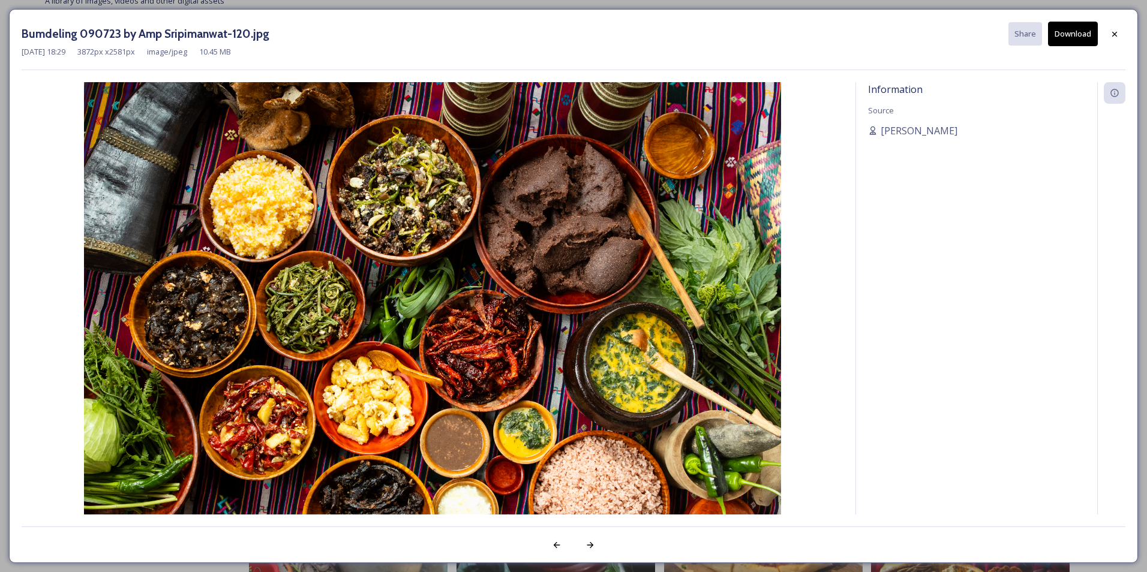
click at [500, 416] on img at bounding box center [433, 314] width 822 height 464
click at [491, 382] on img at bounding box center [433, 314] width 822 height 464
click at [588, 546] on icon at bounding box center [590, 545] width 10 height 10
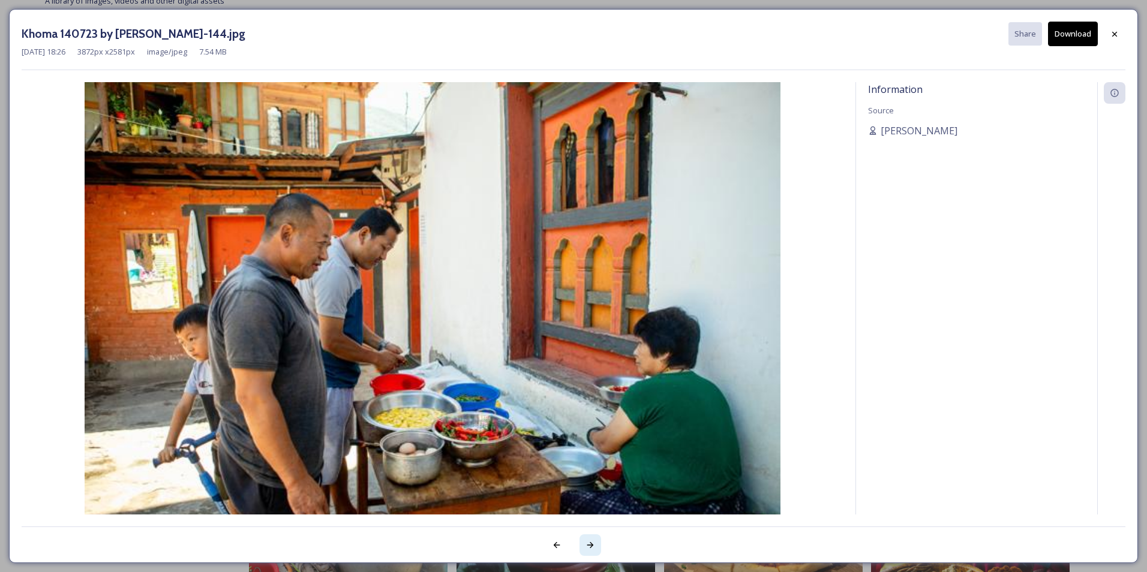
click at [588, 546] on icon at bounding box center [590, 545] width 10 height 10
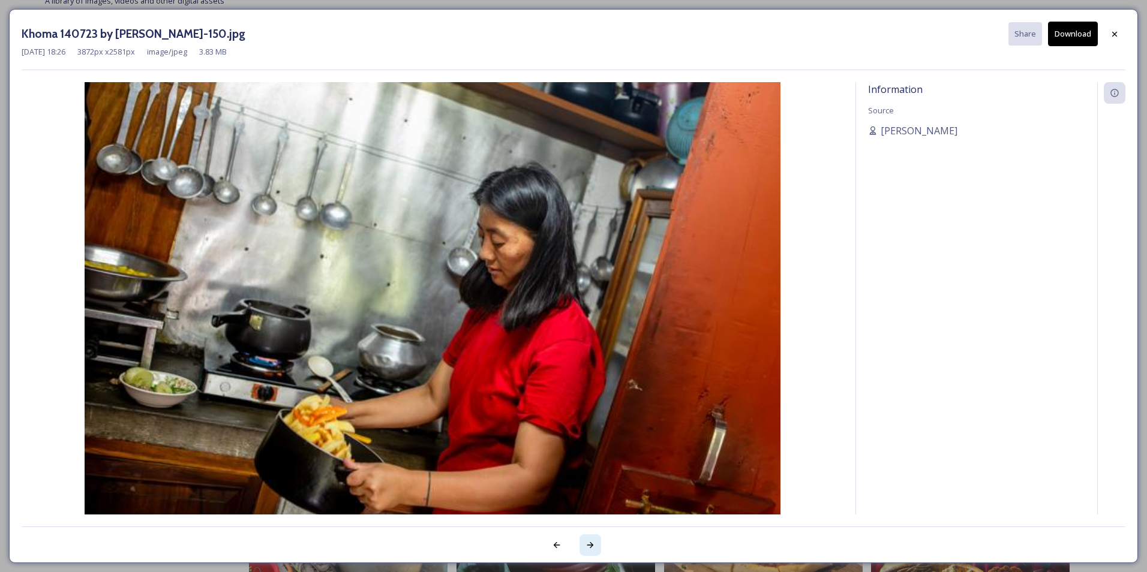
click at [588, 546] on icon at bounding box center [590, 545] width 10 height 10
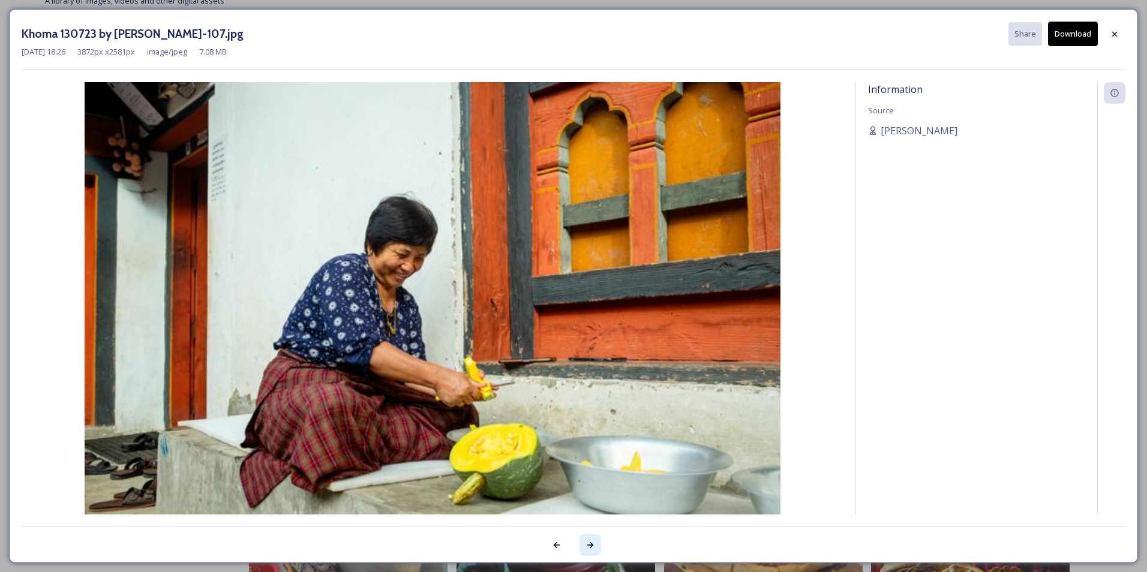
click at [588, 546] on icon at bounding box center [590, 545] width 10 height 10
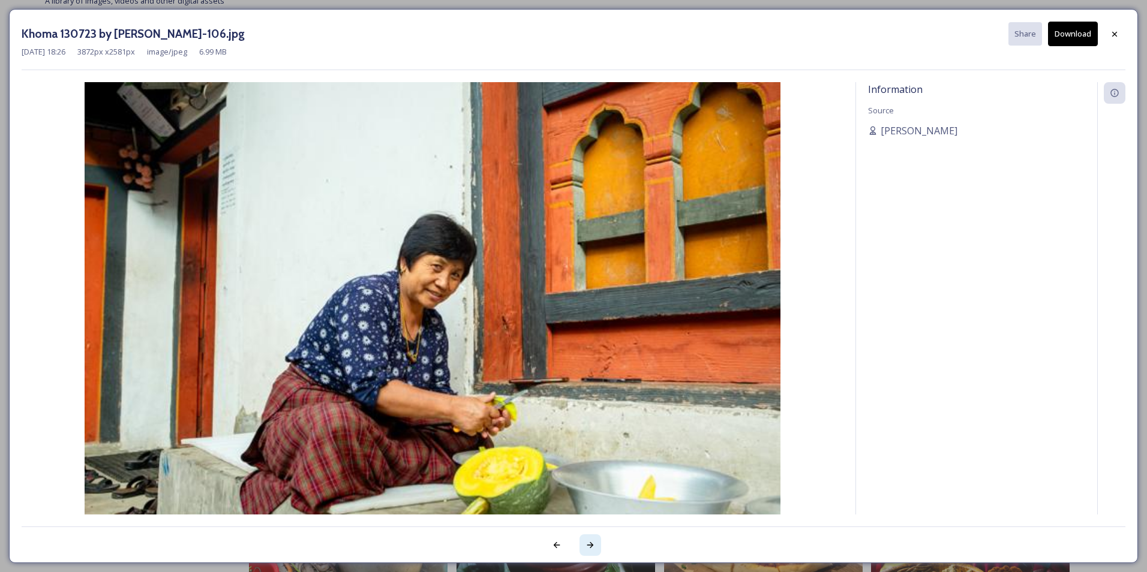
click at [588, 546] on icon at bounding box center [590, 545] width 10 height 10
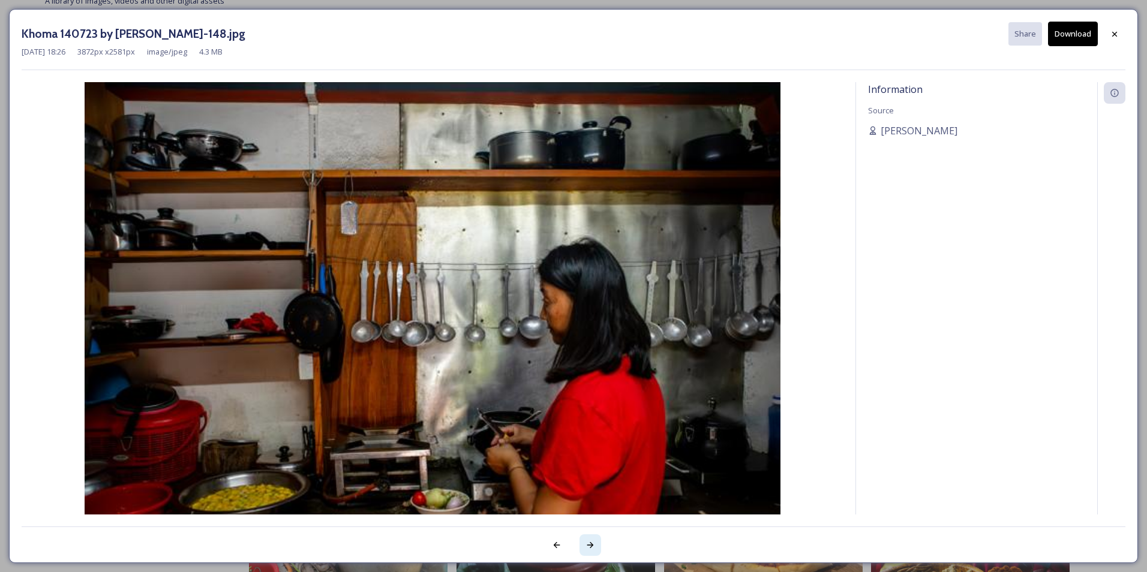
click at [588, 546] on icon at bounding box center [590, 545] width 10 height 10
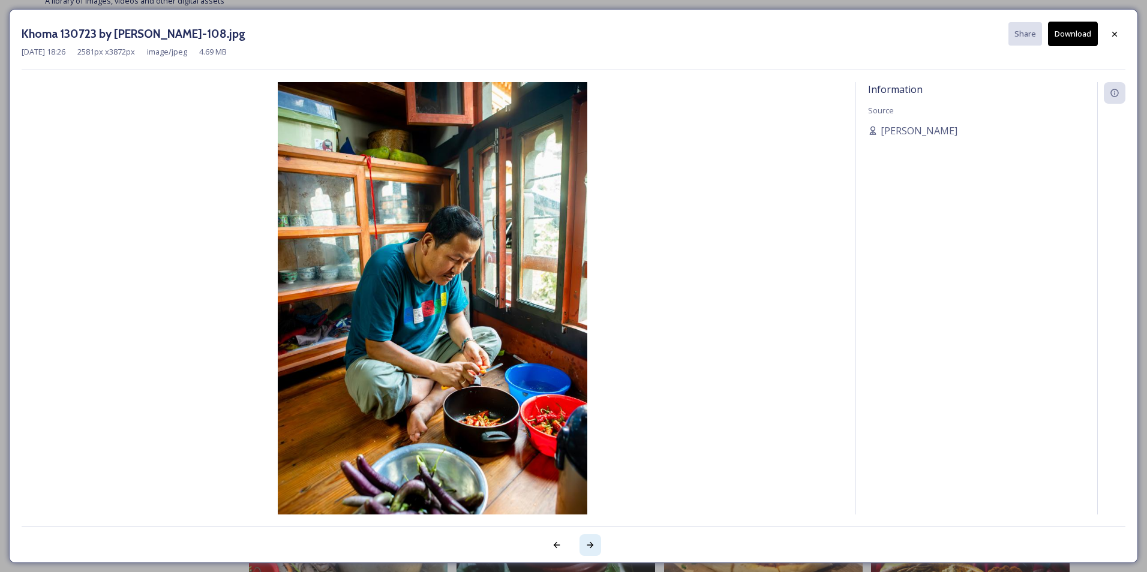
click at [588, 546] on icon at bounding box center [590, 545] width 10 height 10
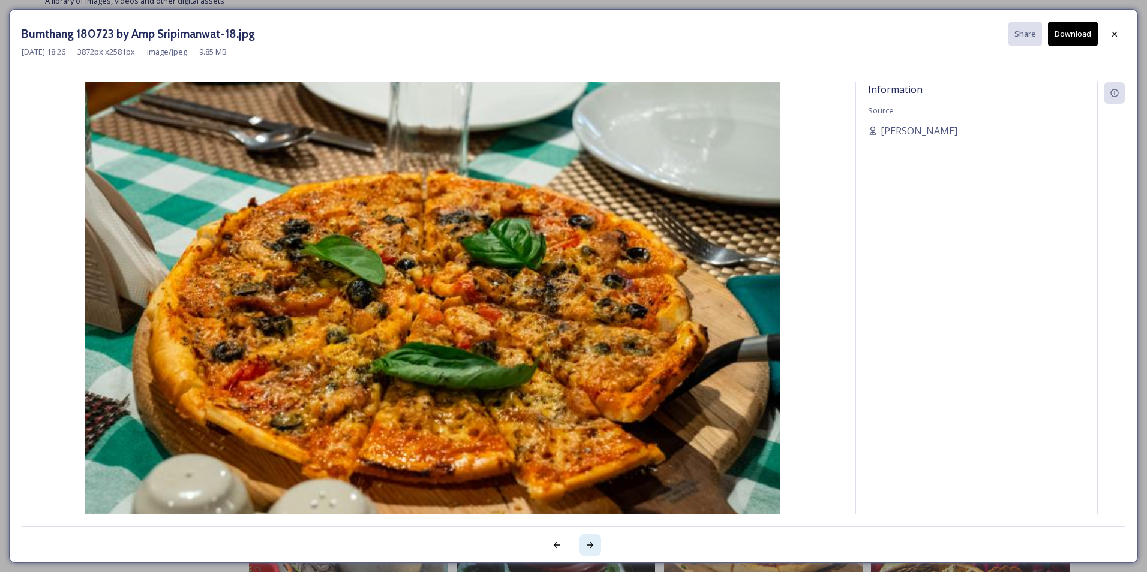
click at [588, 546] on icon at bounding box center [590, 545] width 10 height 10
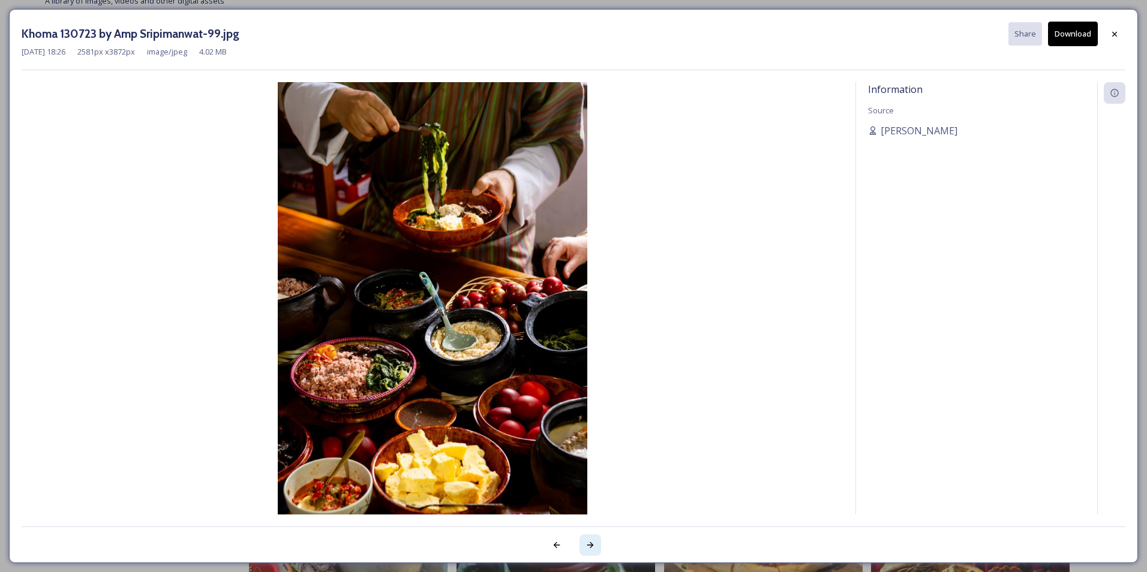
click at [588, 546] on icon at bounding box center [590, 545] width 10 height 10
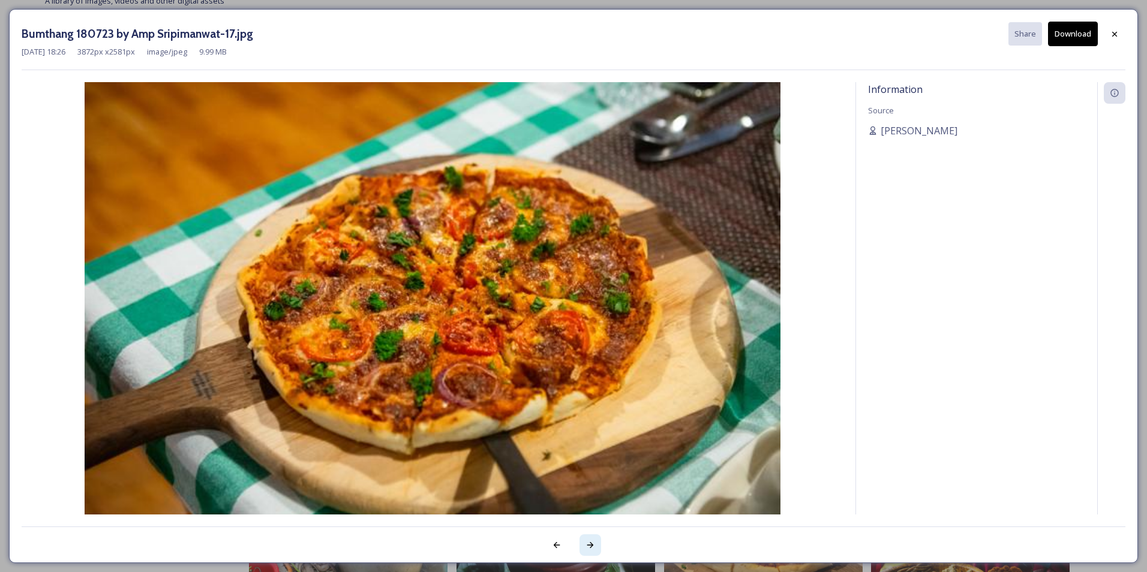
click at [588, 546] on icon at bounding box center [590, 545] width 10 height 10
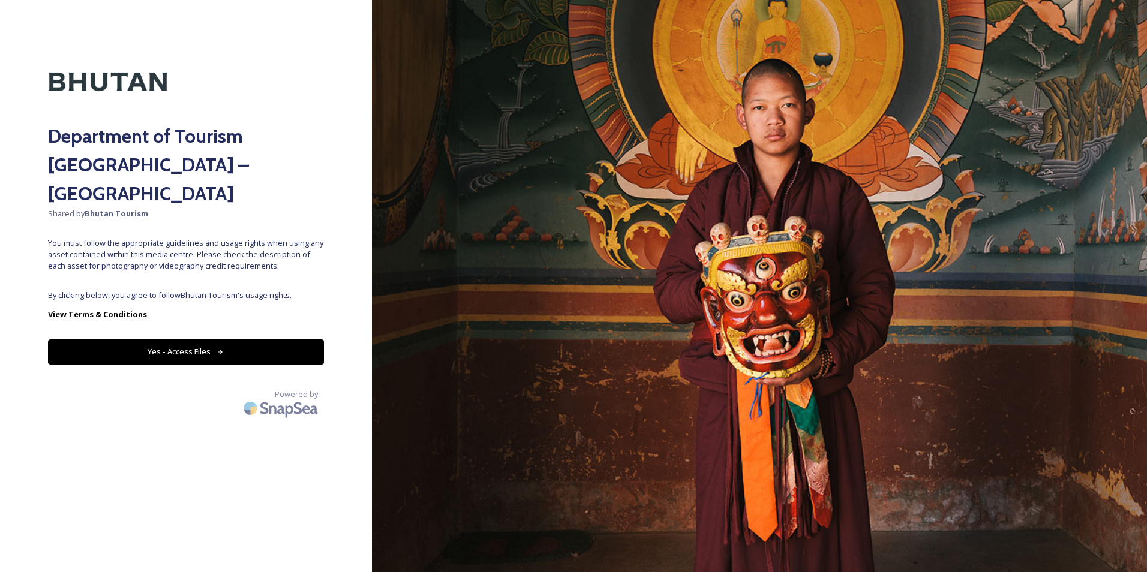
click at [254, 340] on button "Yes - Access Files" at bounding box center [186, 352] width 276 height 25
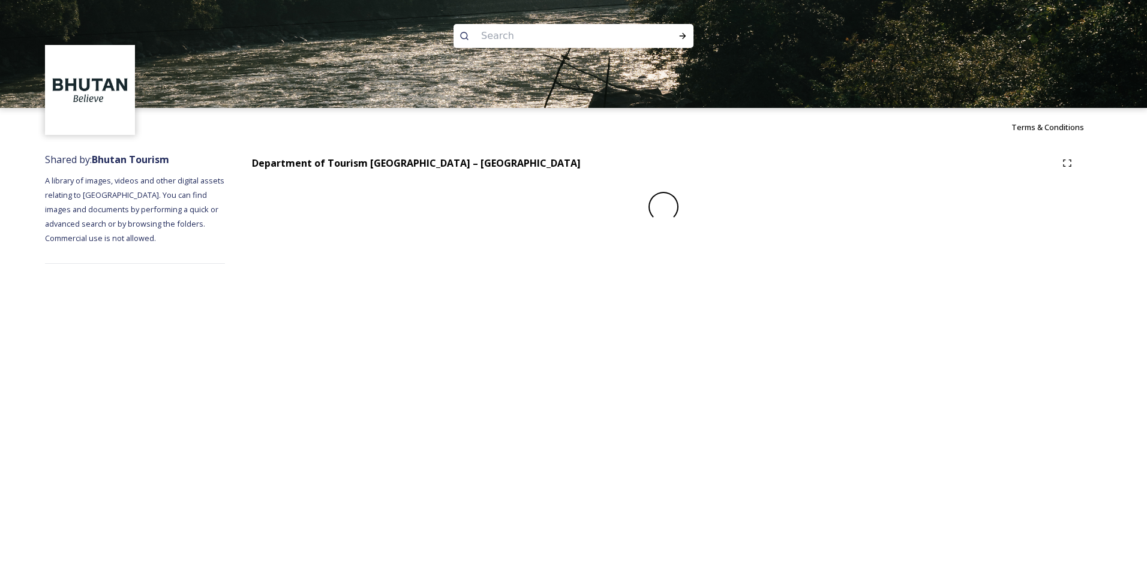
click at [225, 322] on div "Terms & Conditions Shared by: Bhutan Tourism A library of images, videos and ot…" at bounding box center [573, 286] width 1147 height 572
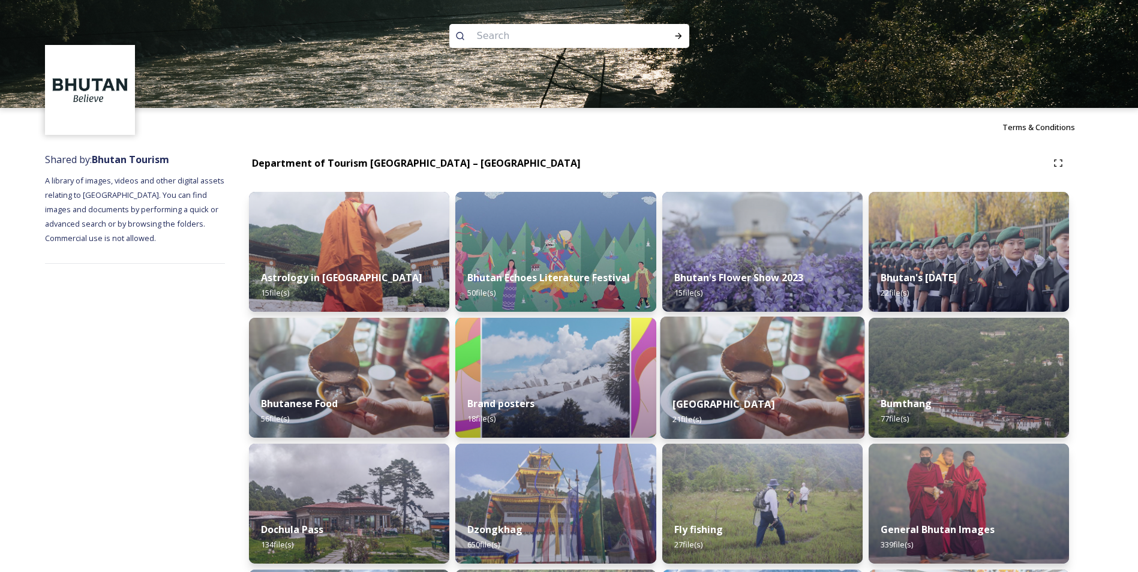
click at [744, 407] on strong "[GEOGRAPHIC_DATA]" at bounding box center [723, 404] width 102 height 13
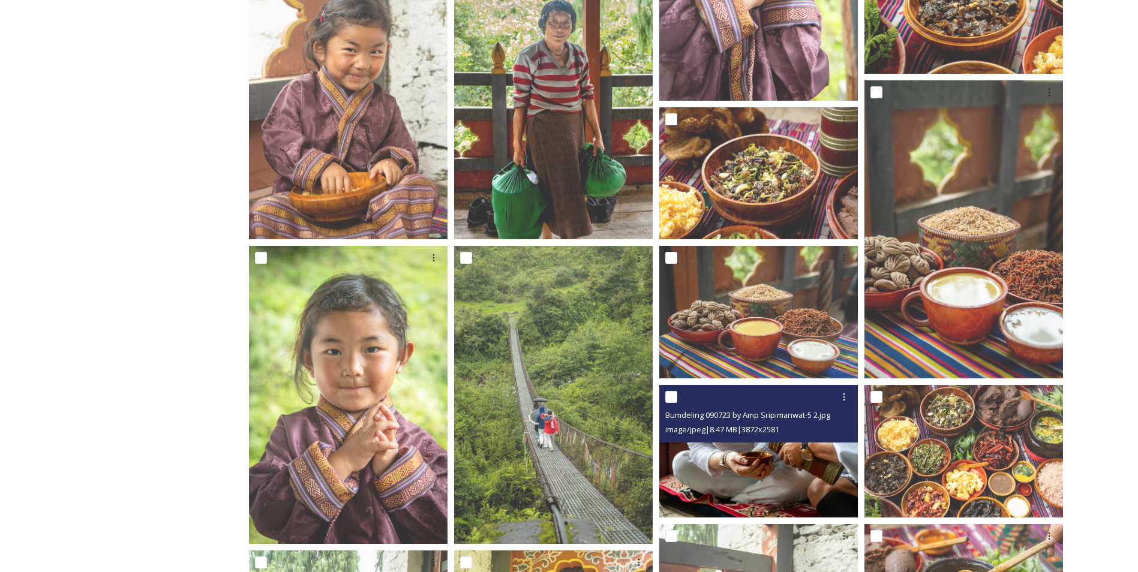
scroll to position [406, 0]
